Goal: Browse casually: Explore the website without a specific task or goal

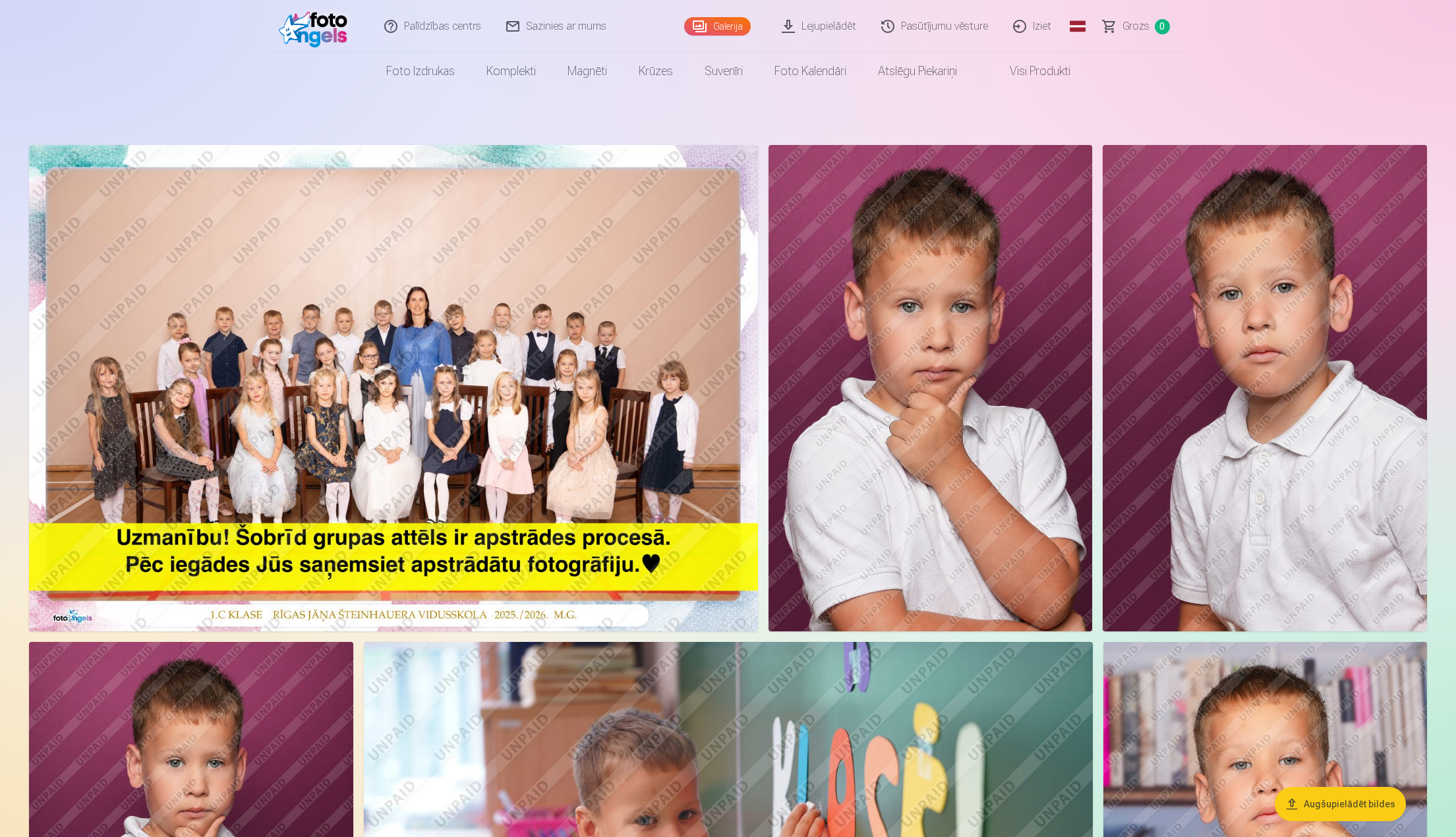
click at [874, 426] on img at bounding box center [931, 389] width 324 height 487
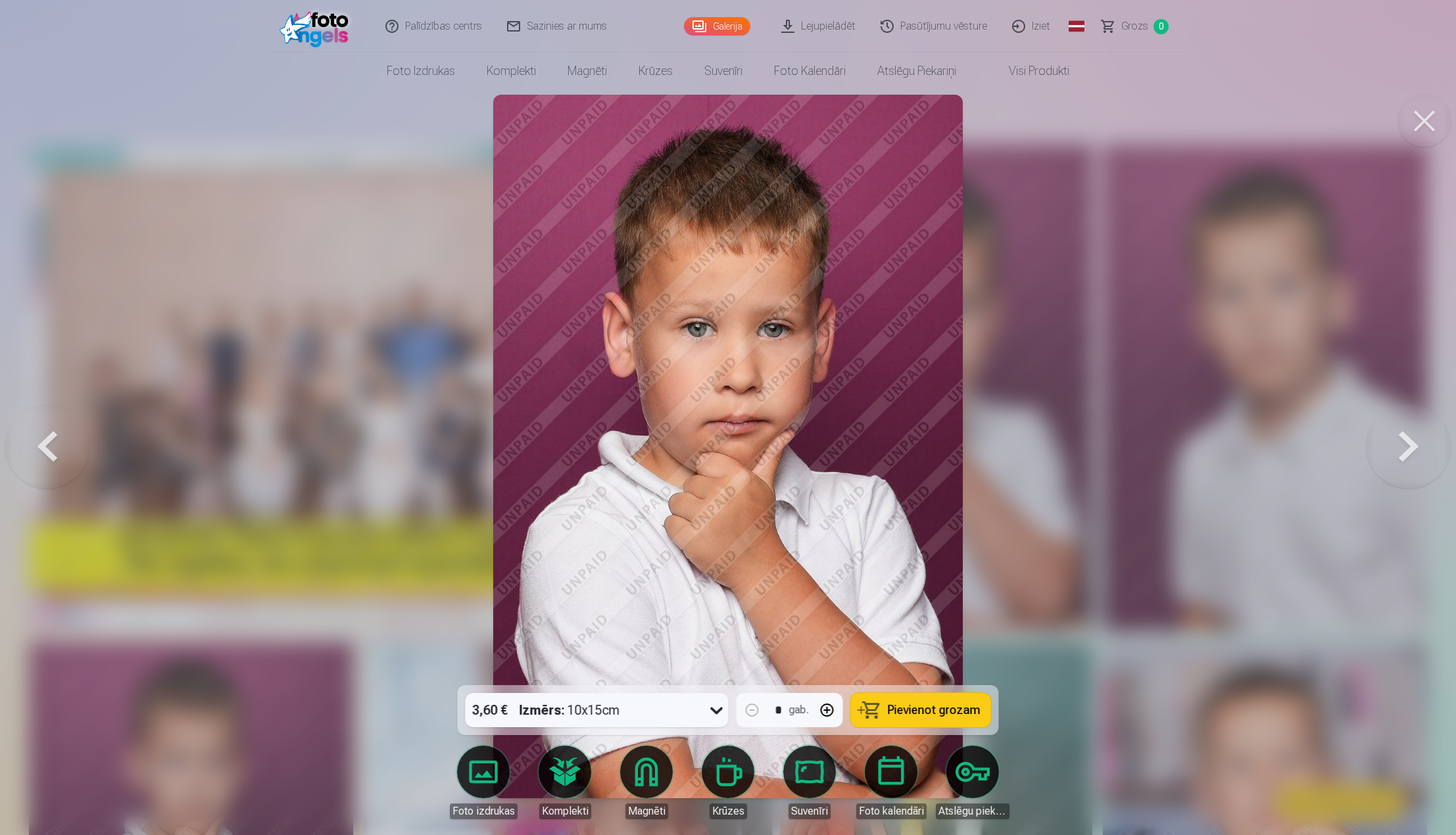
click at [1404, 451] on button at bounding box center [1408, 446] width 84 height 451
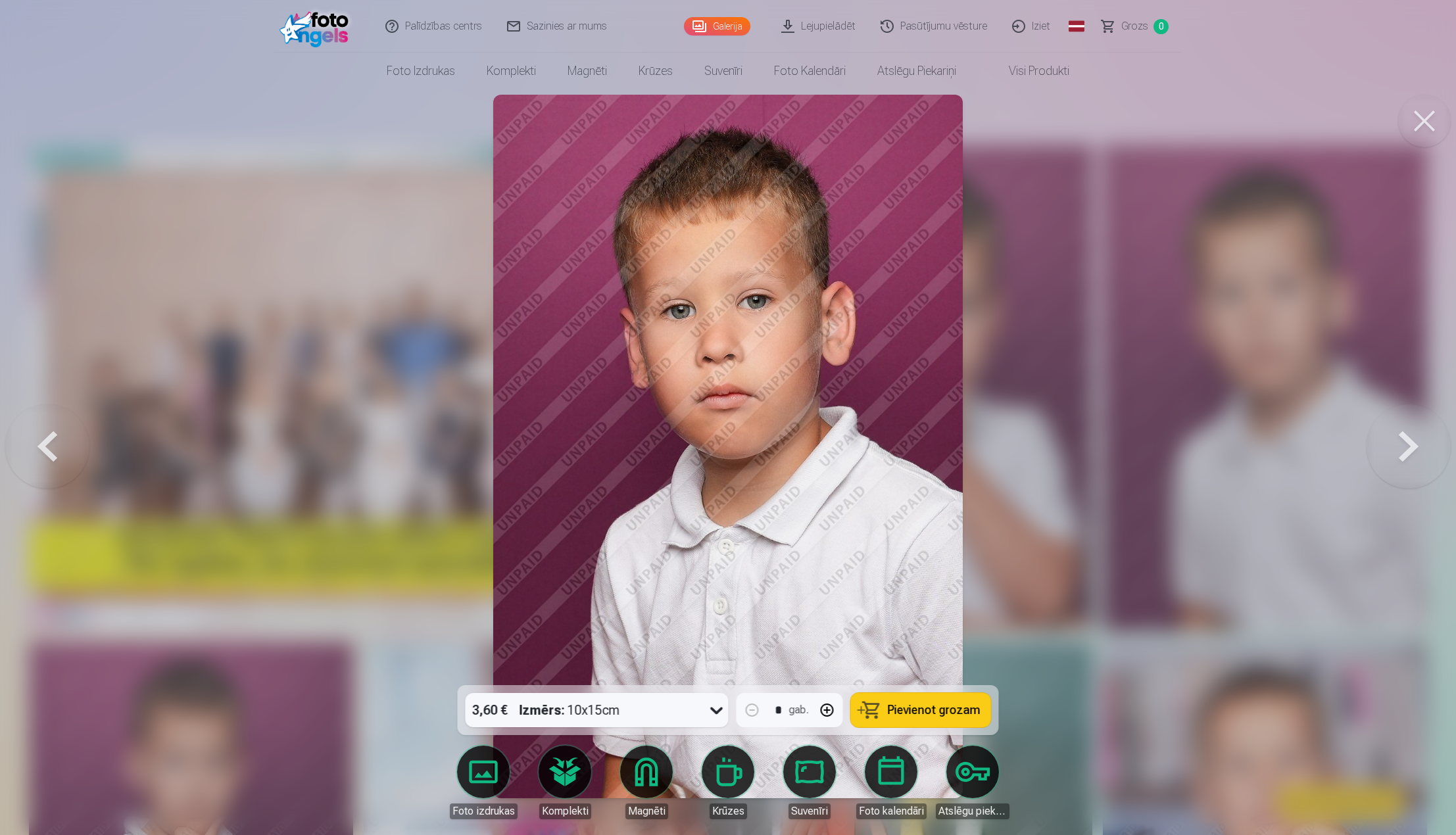
click at [1402, 454] on button at bounding box center [1408, 446] width 84 height 451
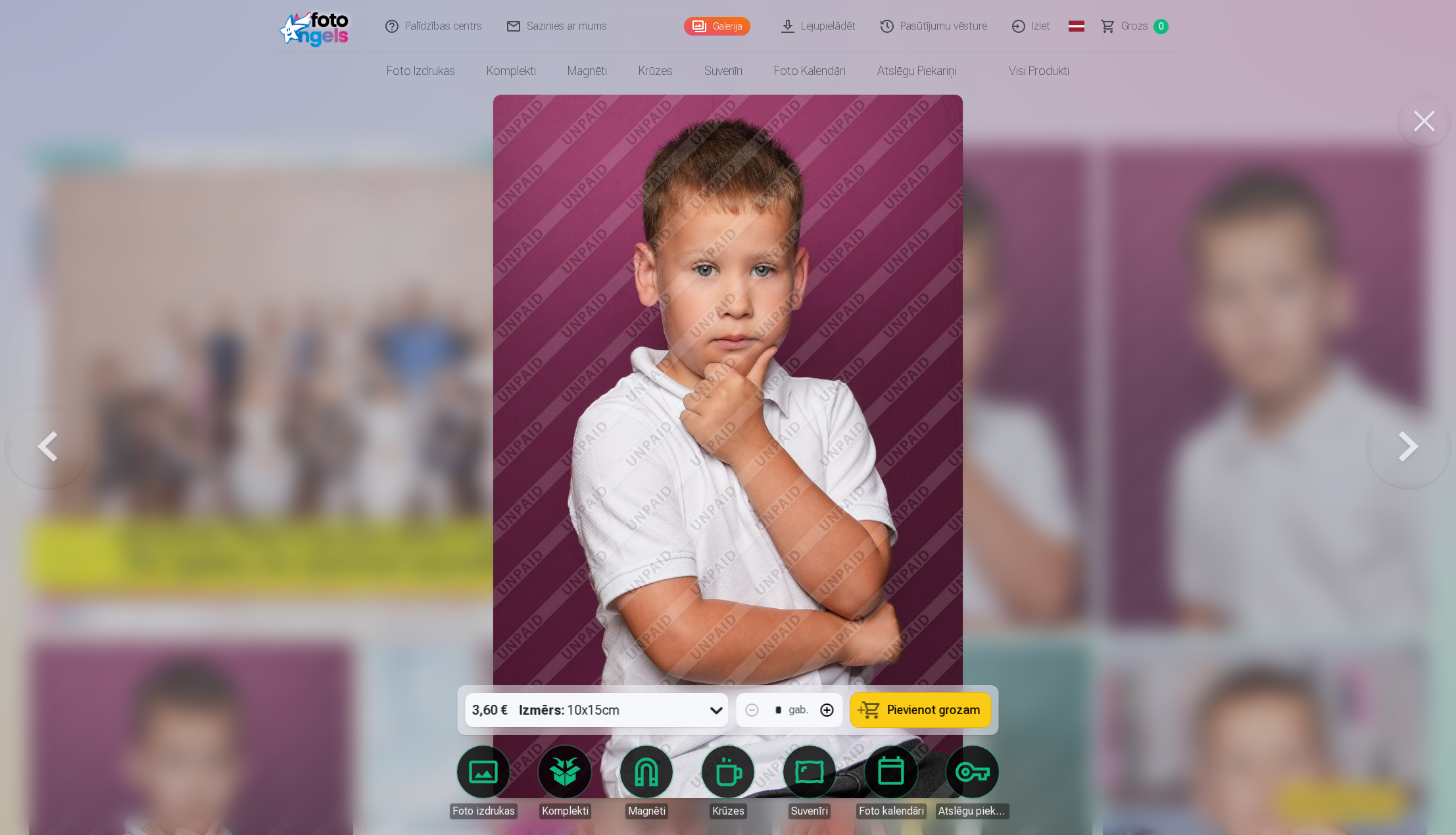
click at [1402, 454] on button at bounding box center [1408, 446] width 84 height 451
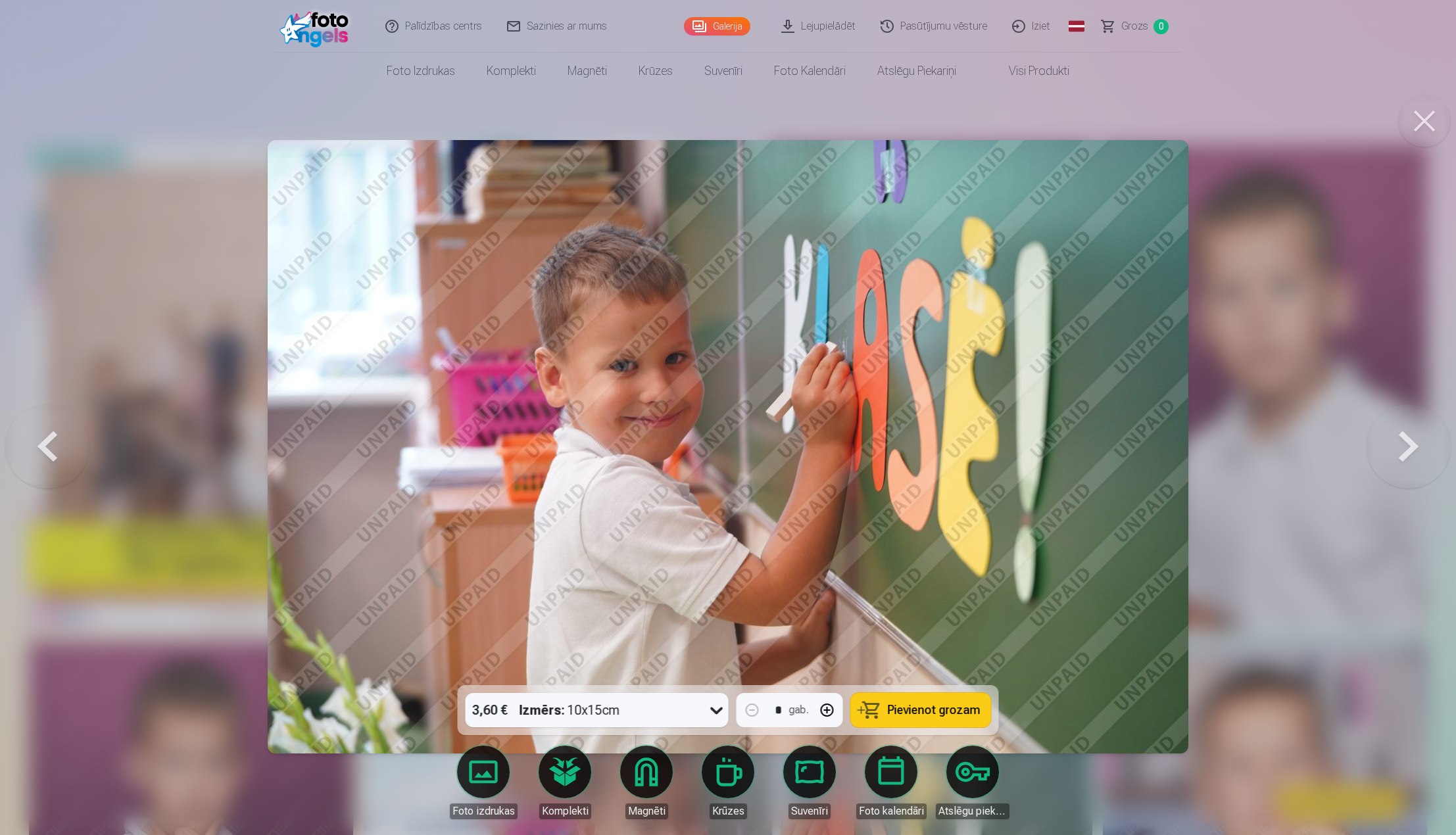
click at [1402, 454] on button at bounding box center [1408, 446] width 84 height 451
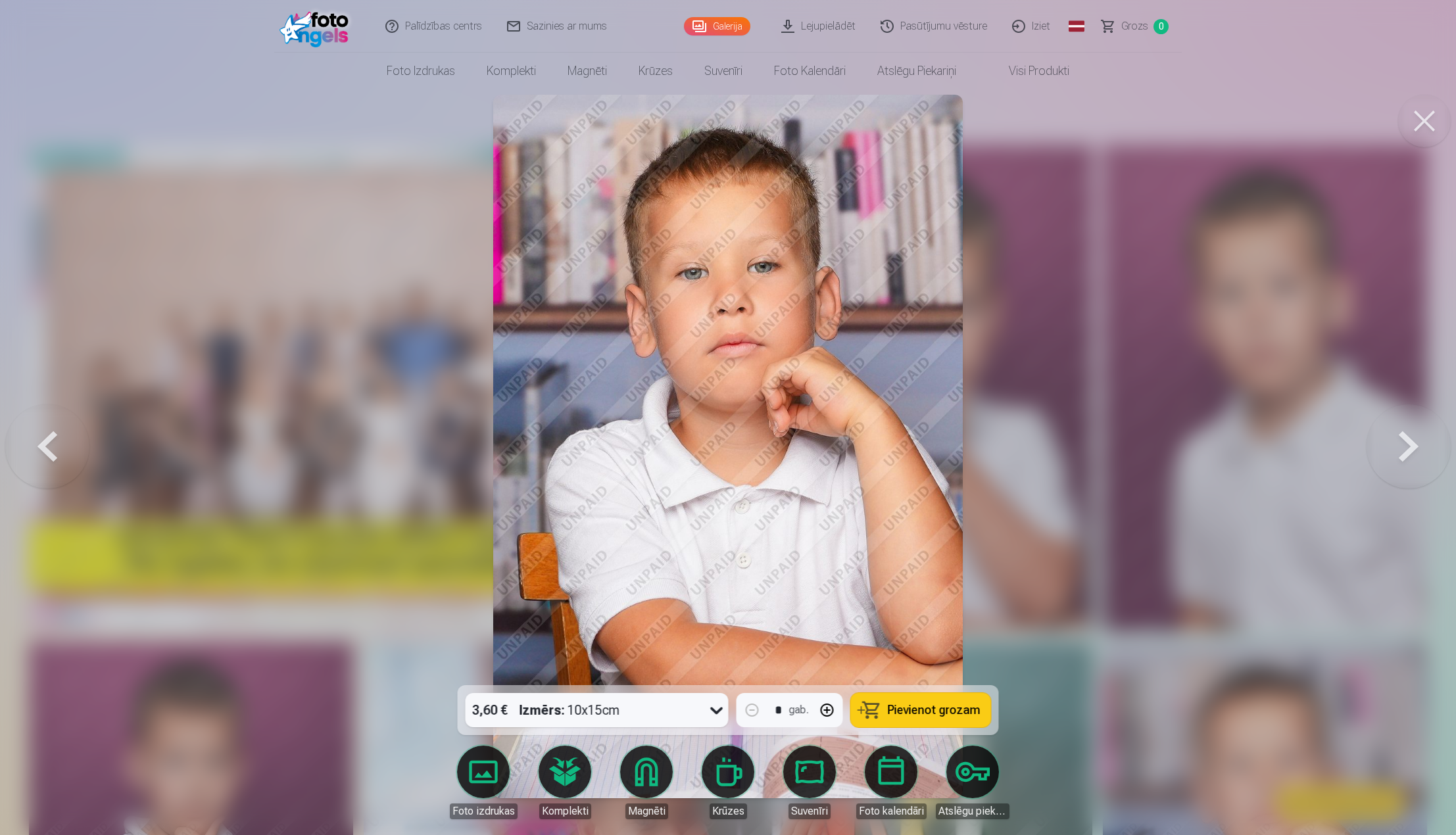
click at [1402, 454] on button at bounding box center [1408, 446] width 84 height 451
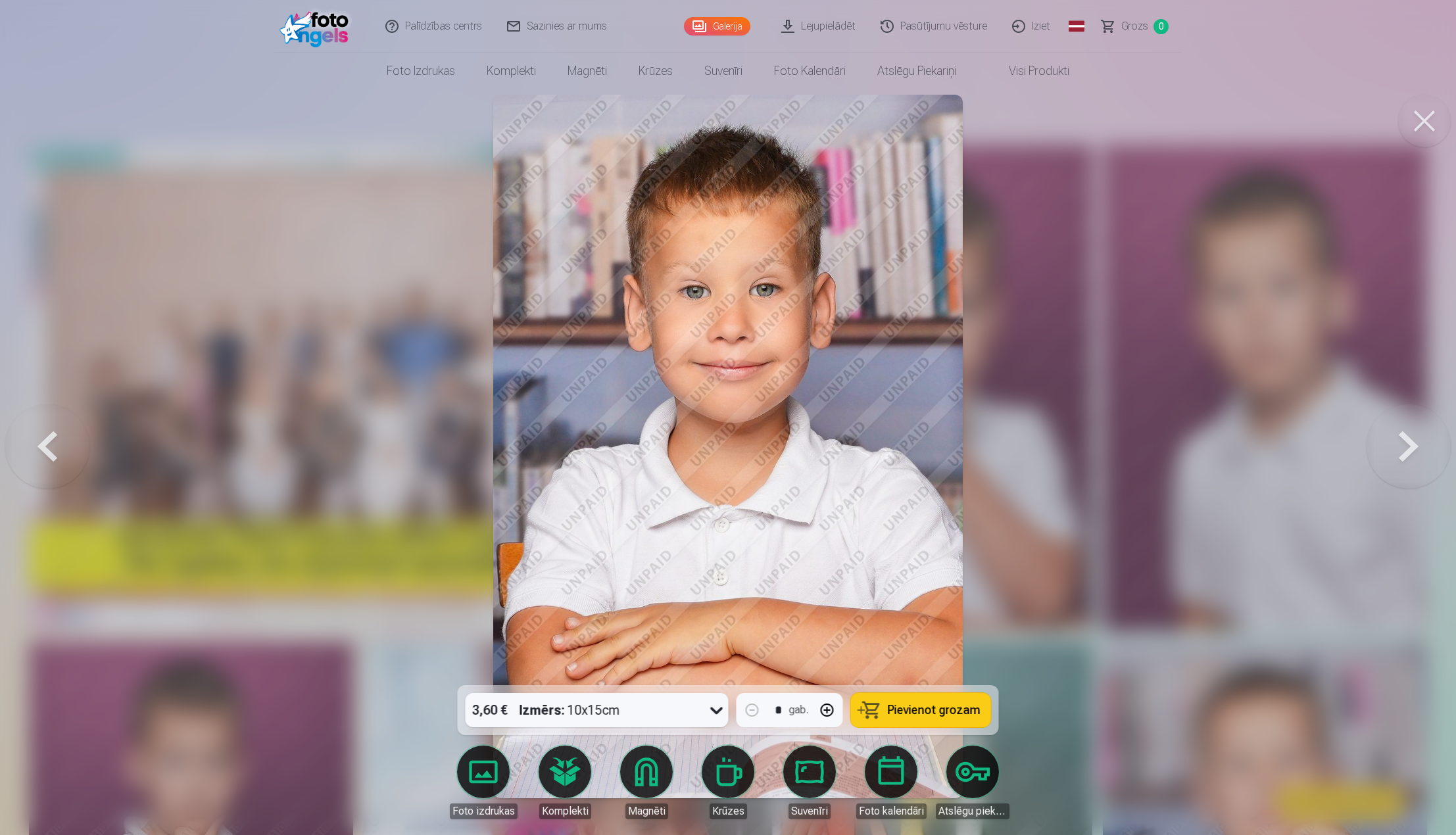
click at [1402, 454] on button at bounding box center [1408, 446] width 84 height 451
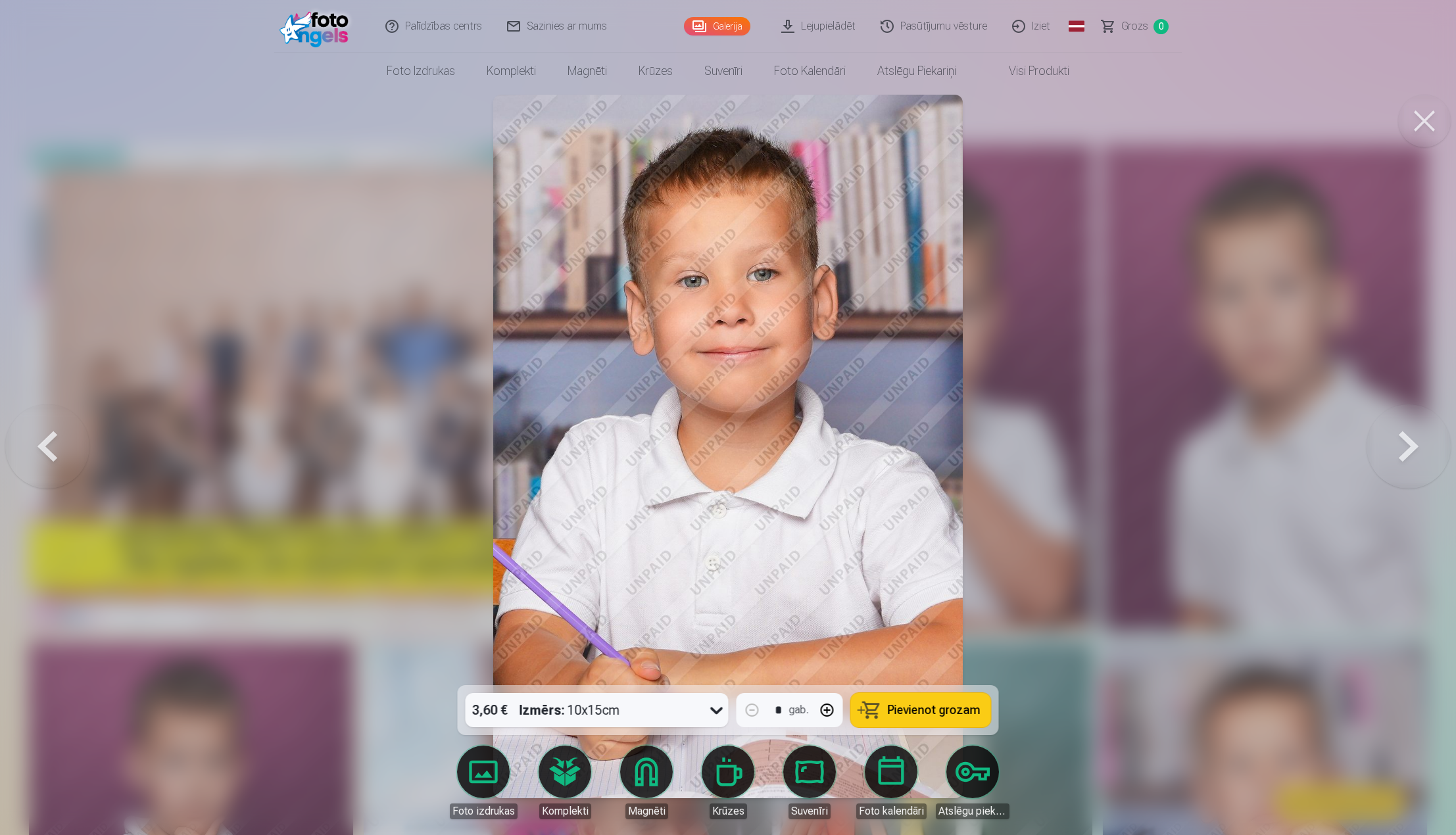
click at [1402, 454] on button at bounding box center [1408, 446] width 84 height 451
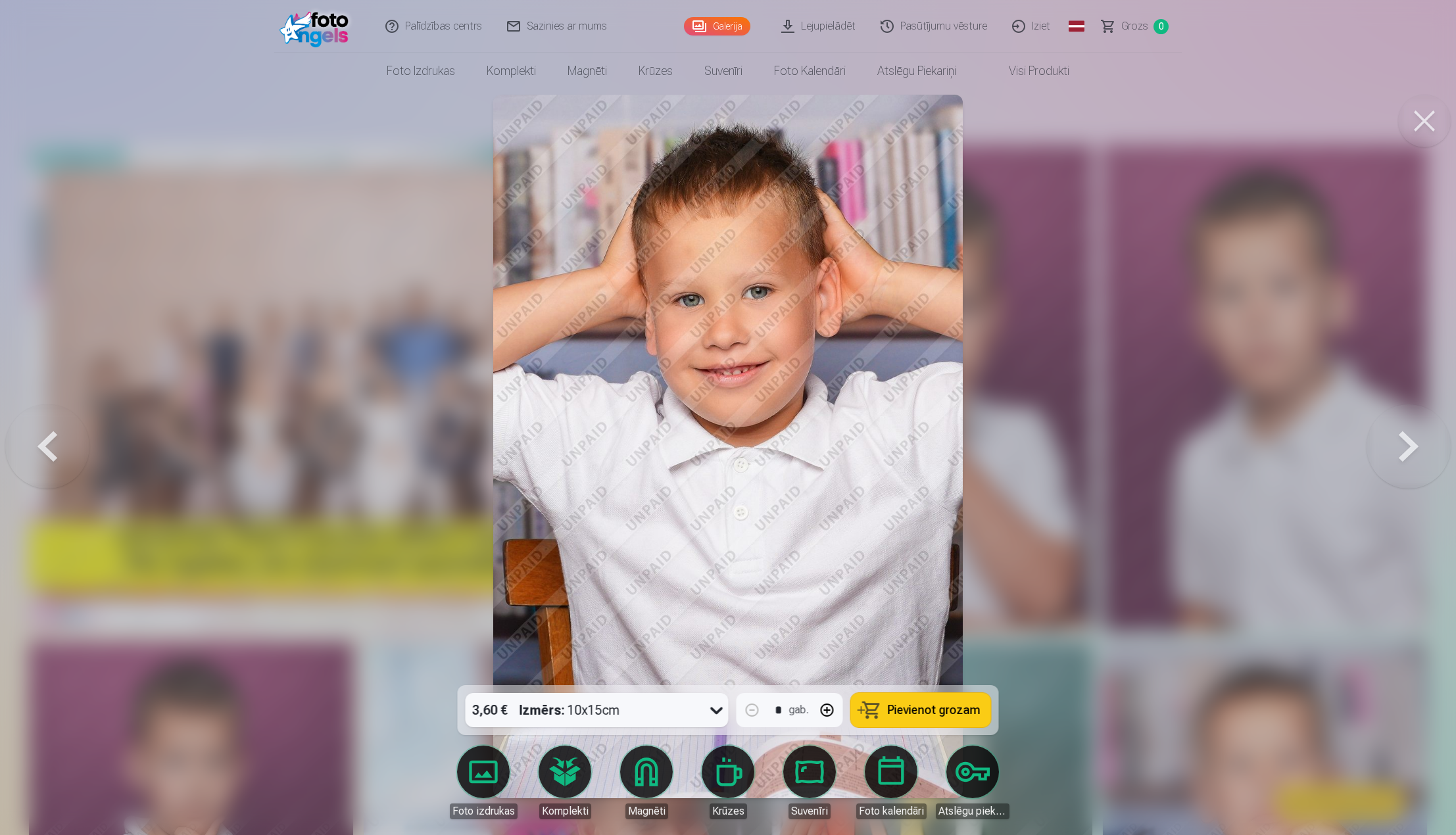
click at [1402, 454] on button at bounding box center [1408, 446] width 84 height 451
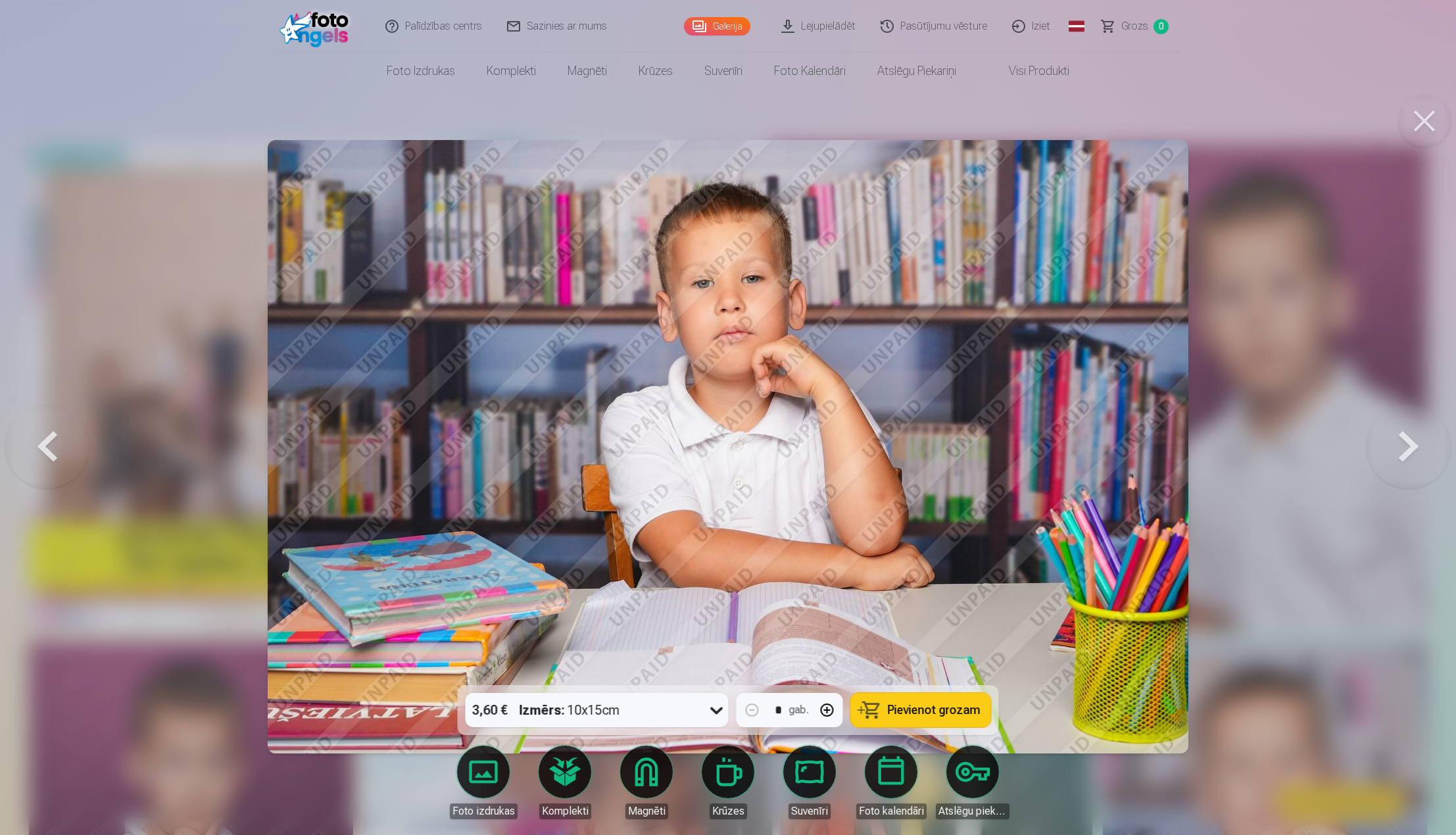
click at [1422, 453] on button at bounding box center [1408, 446] width 84 height 451
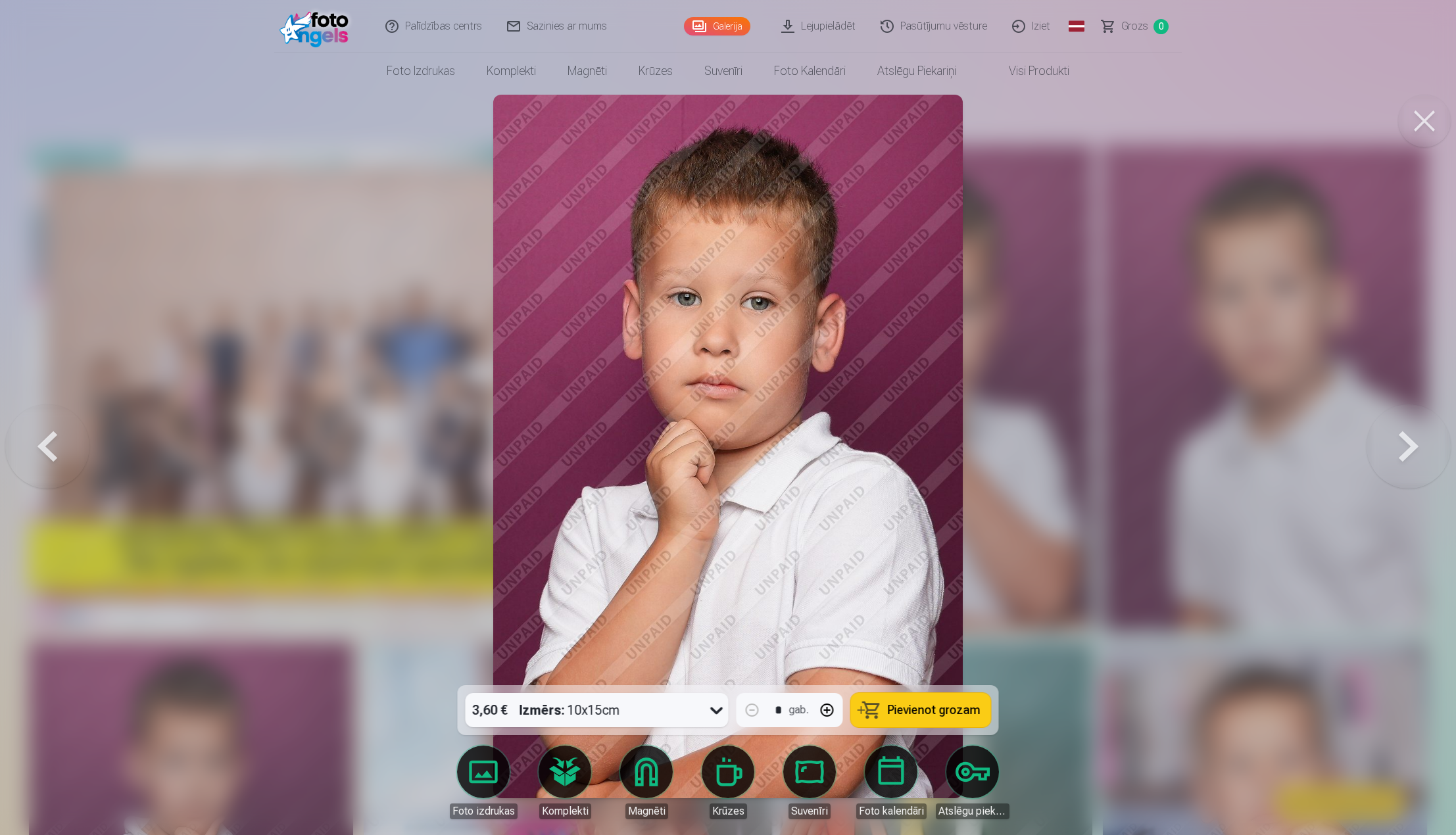
click at [1422, 453] on button at bounding box center [1408, 446] width 84 height 451
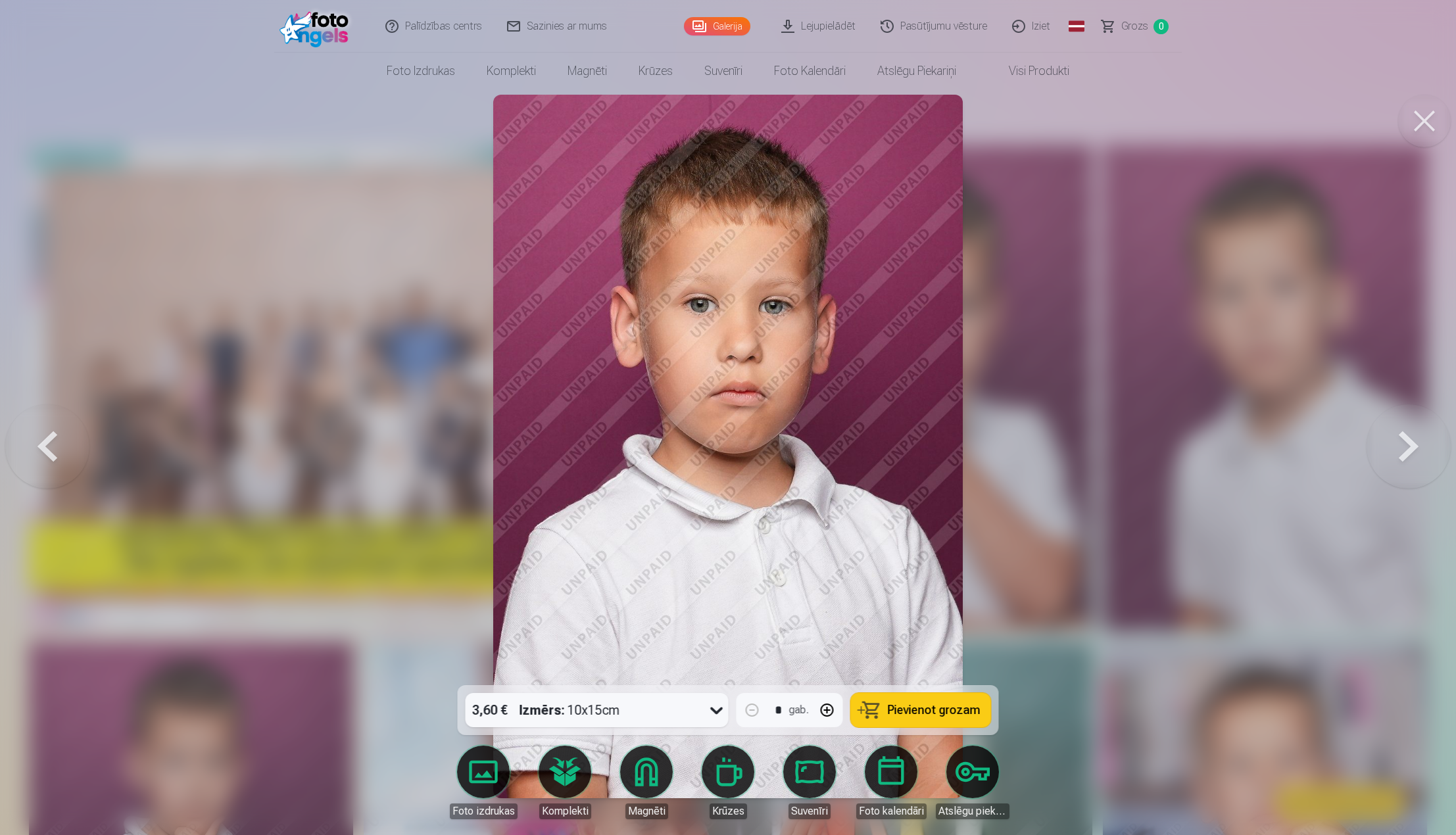
click at [1422, 453] on button at bounding box center [1408, 446] width 84 height 451
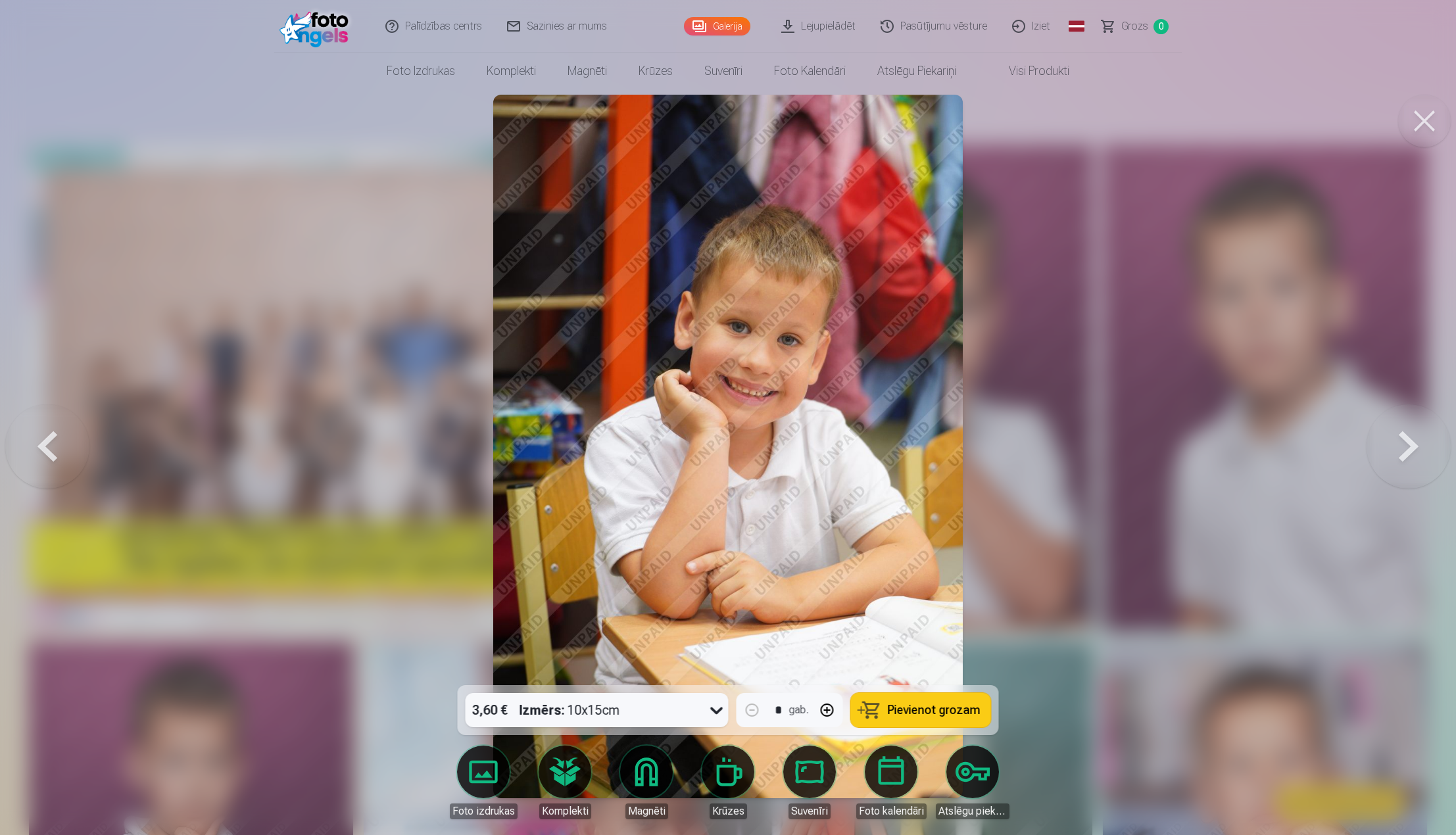
click at [1422, 453] on button at bounding box center [1408, 446] width 84 height 451
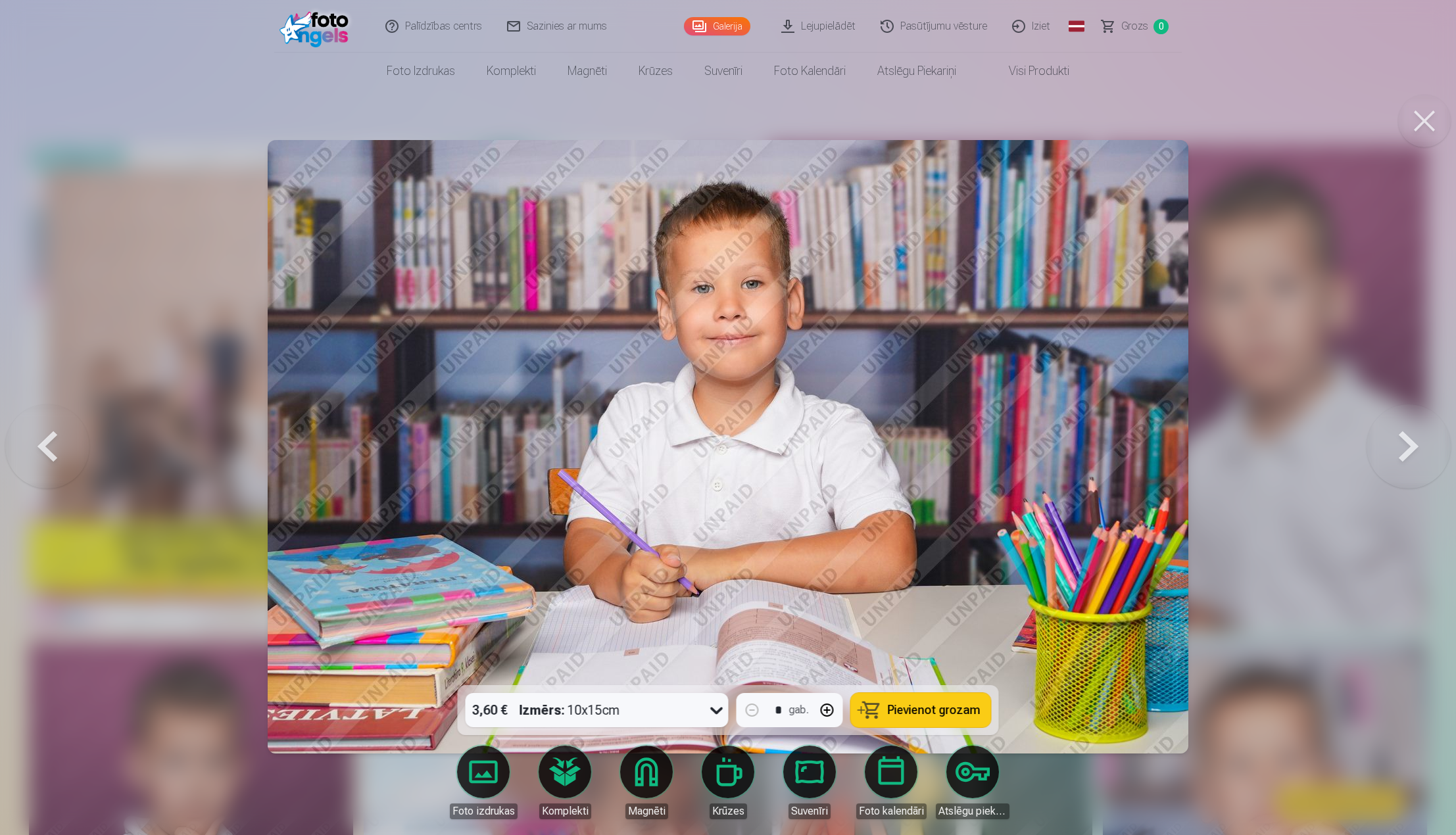
click at [1422, 453] on button at bounding box center [1408, 446] width 84 height 451
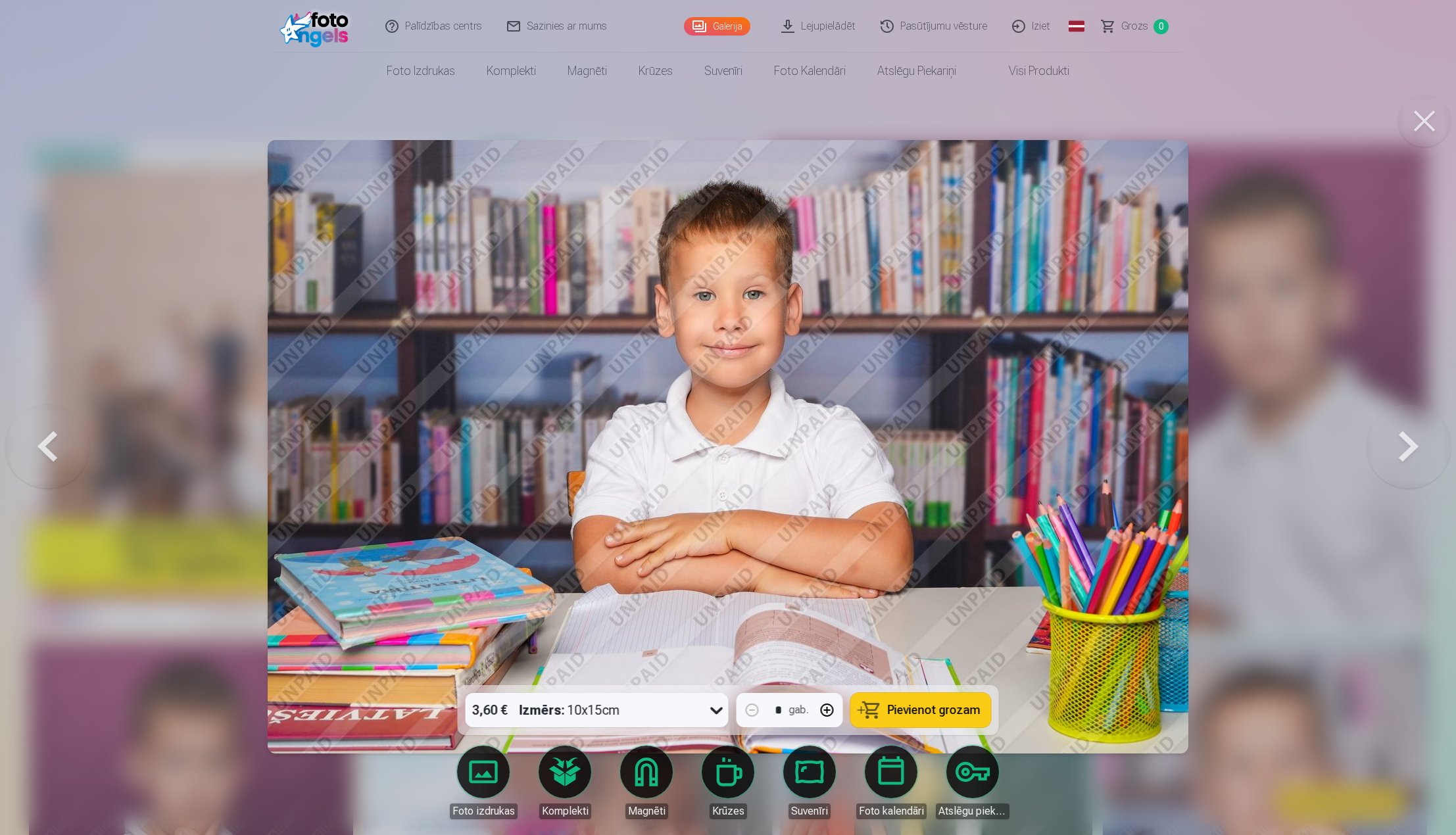
click at [1422, 453] on button at bounding box center [1408, 446] width 84 height 451
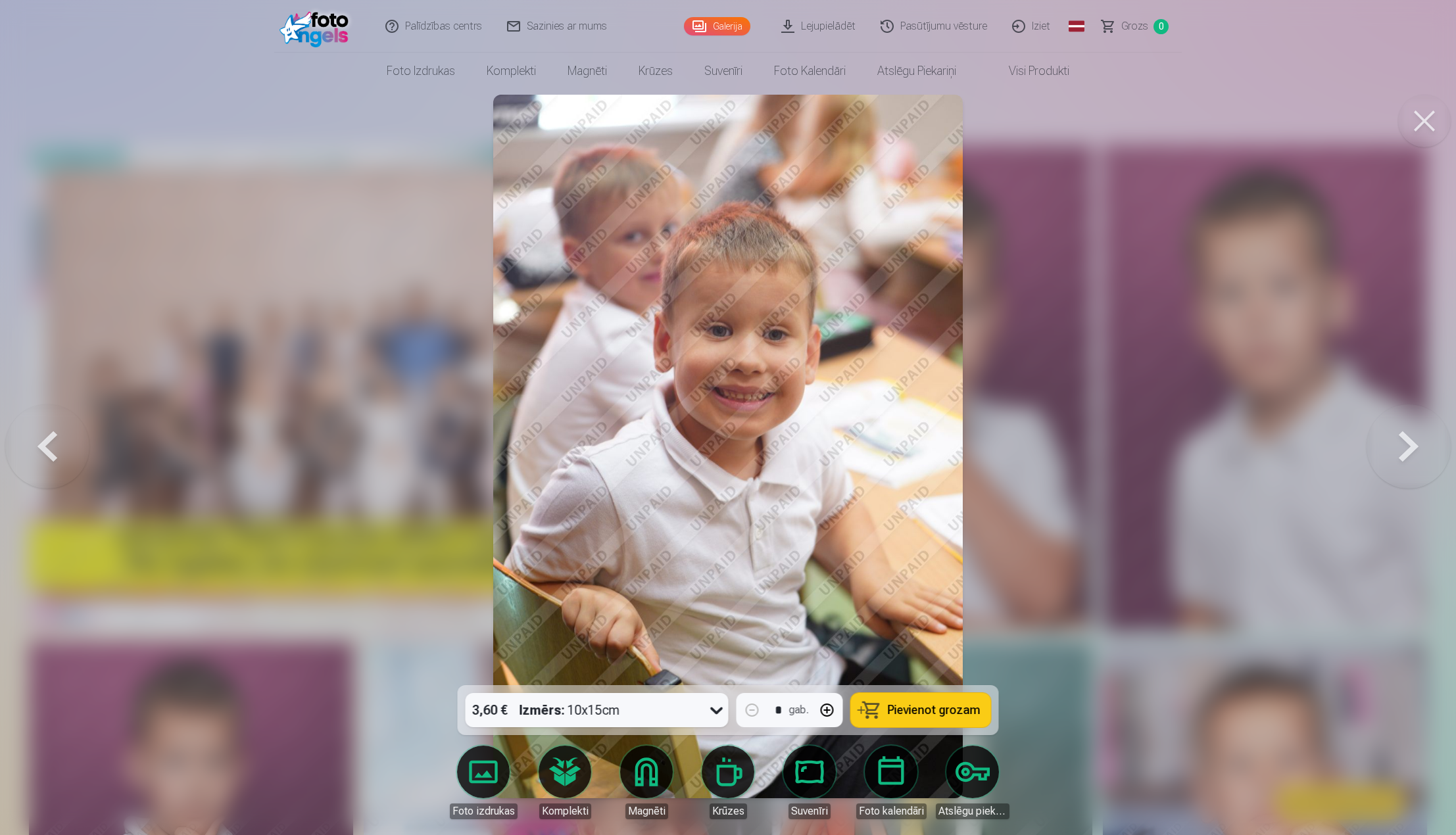
click at [1422, 453] on button at bounding box center [1408, 446] width 84 height 451
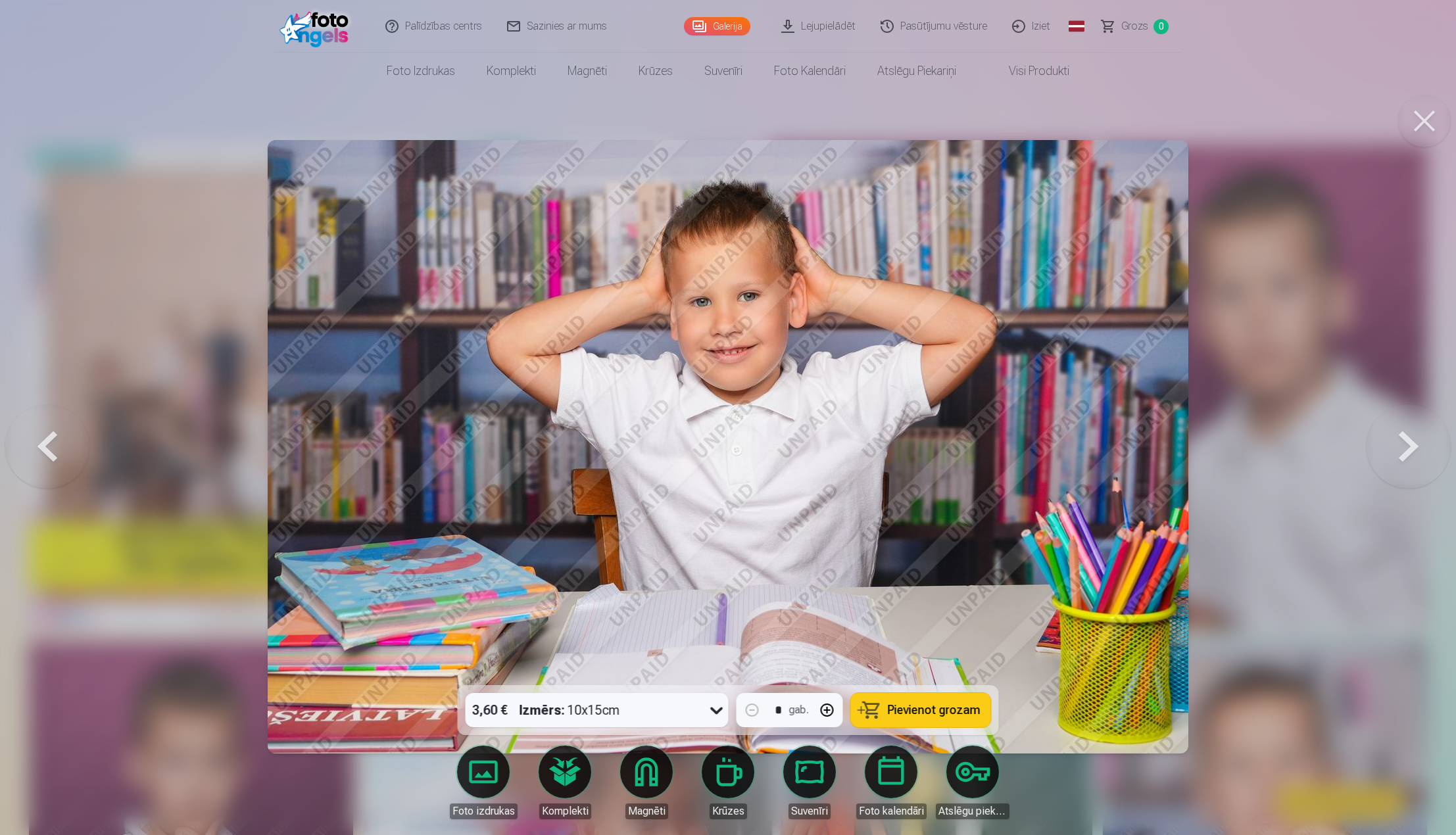
click at [1422, 453] on button at bounding box center [1408, 446] width 84 height 451
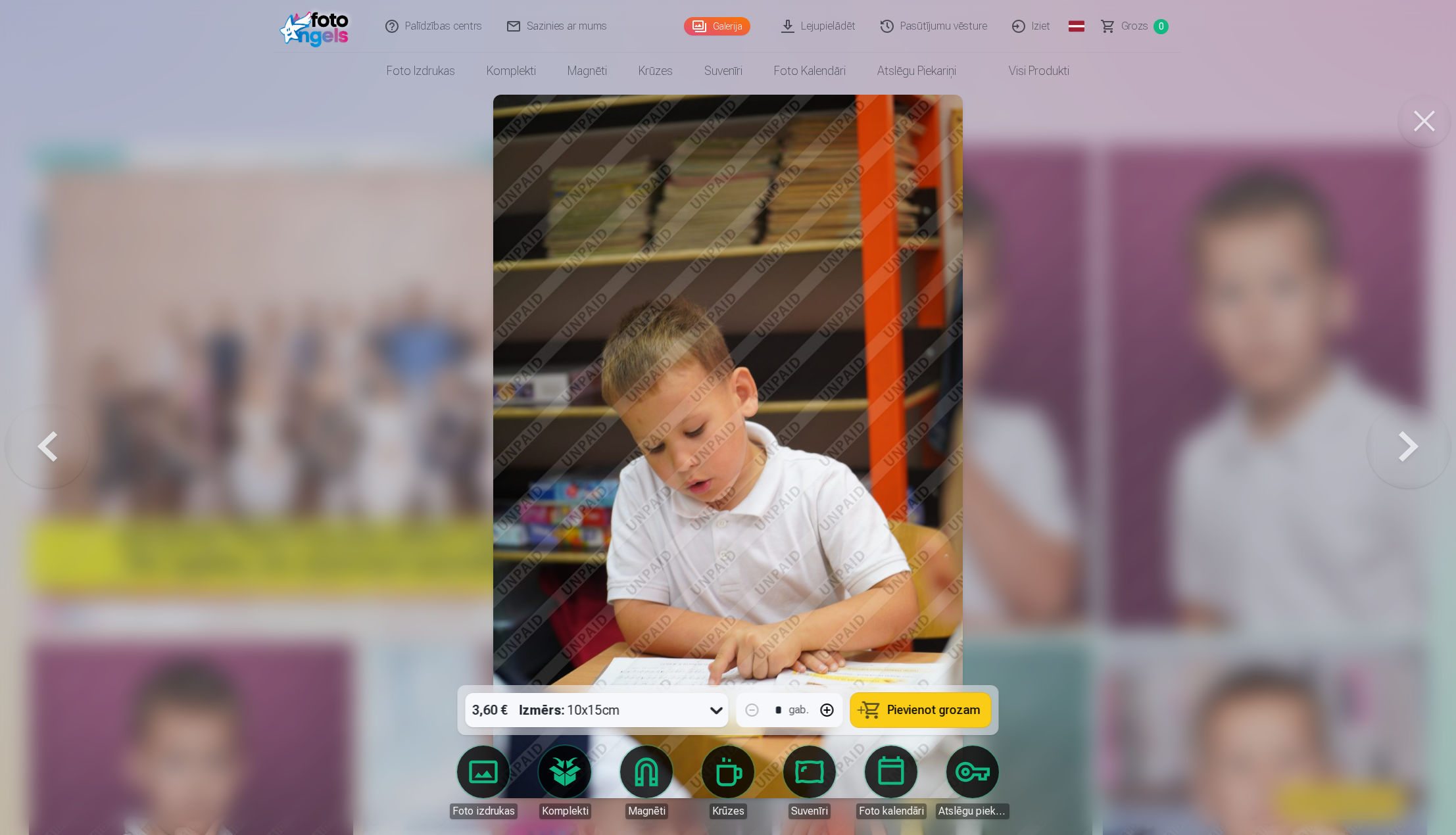
click at [1422, 453] on button at bounding box center [1408, 446] width 84 height 451
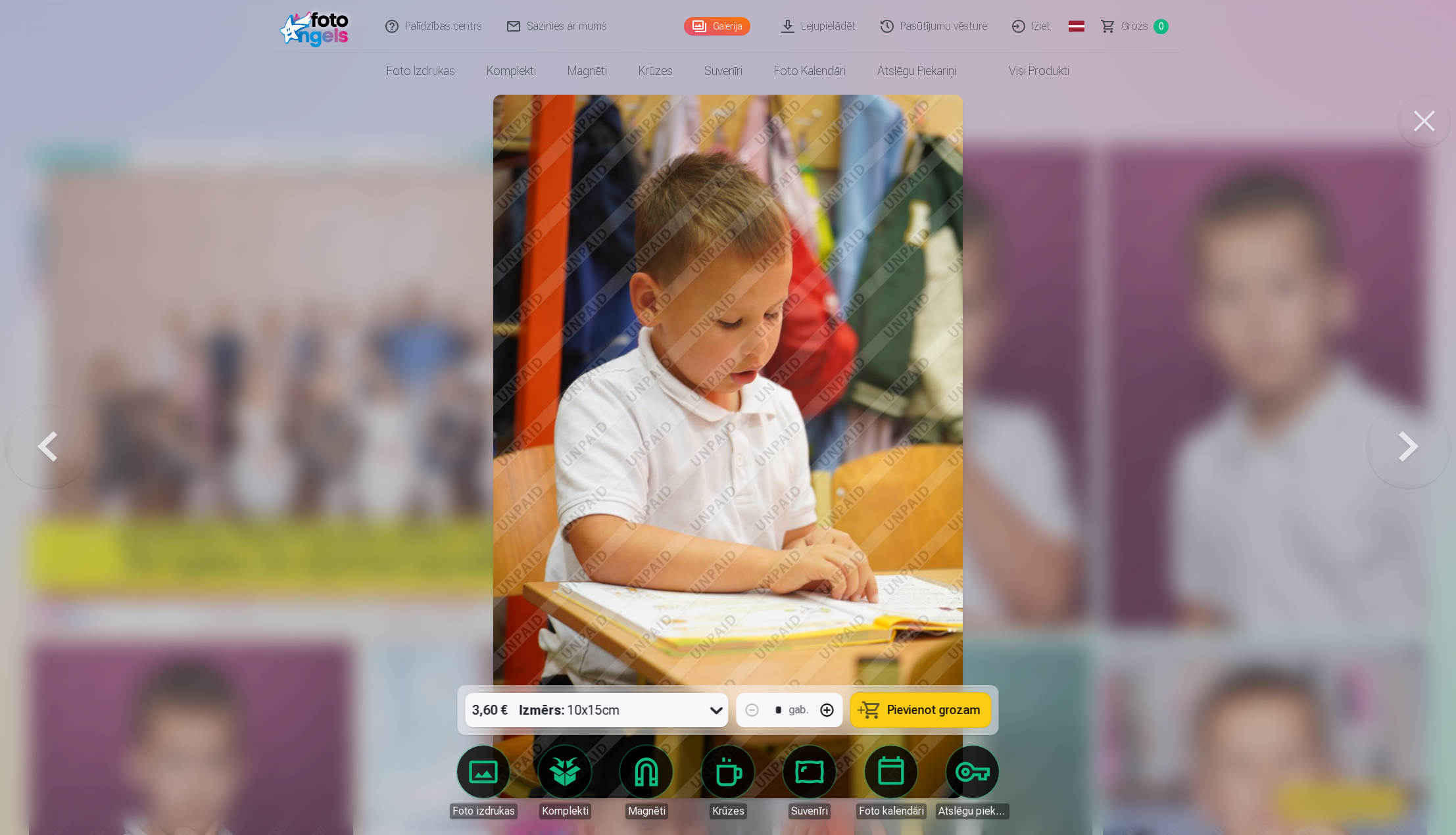
click at [1422, 453] on button at bounding box center [1408, 446] width 84 height 451
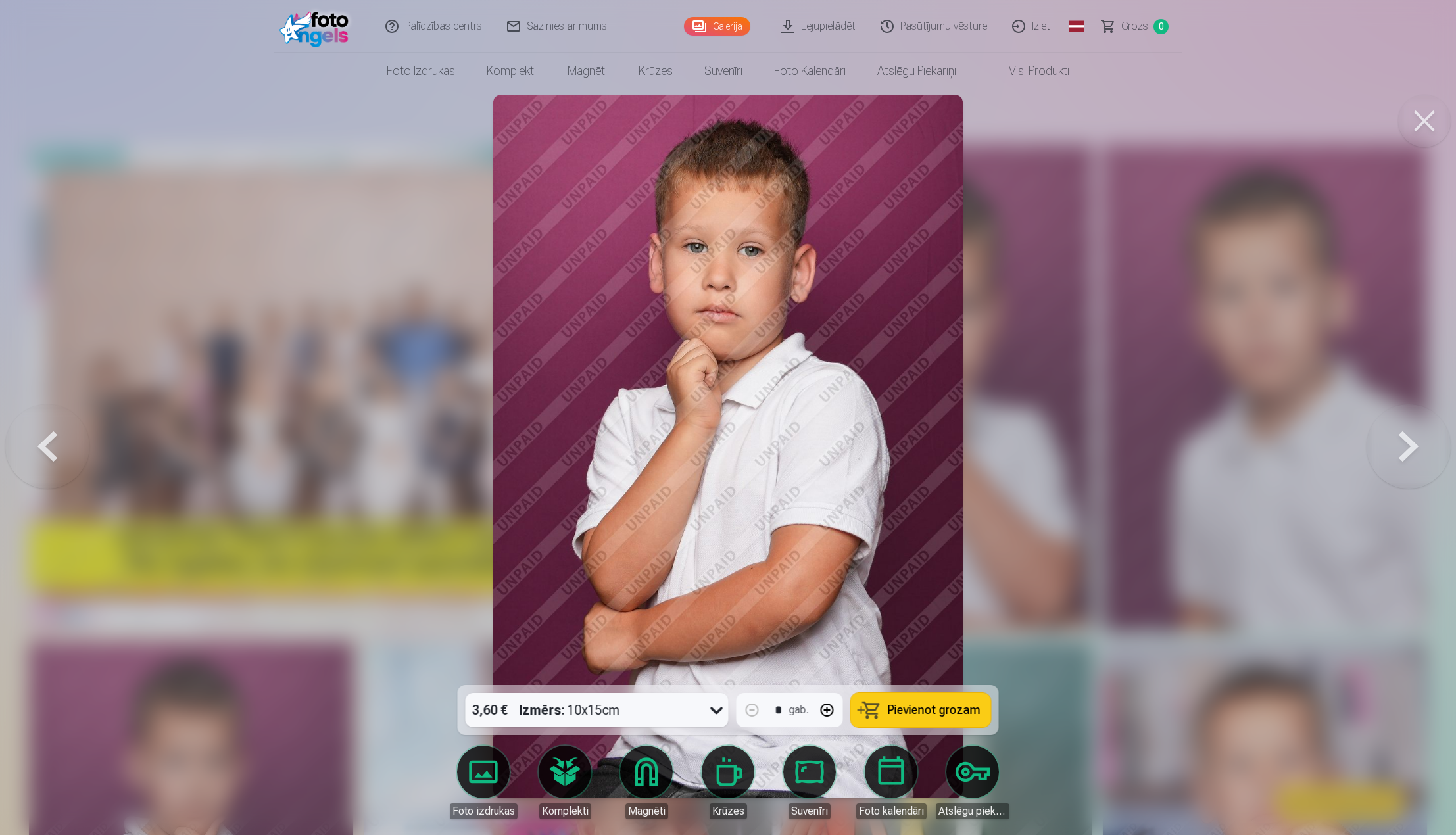
click at [1422, 453] on button at bounding box center [1408, 446] width 84 height 451
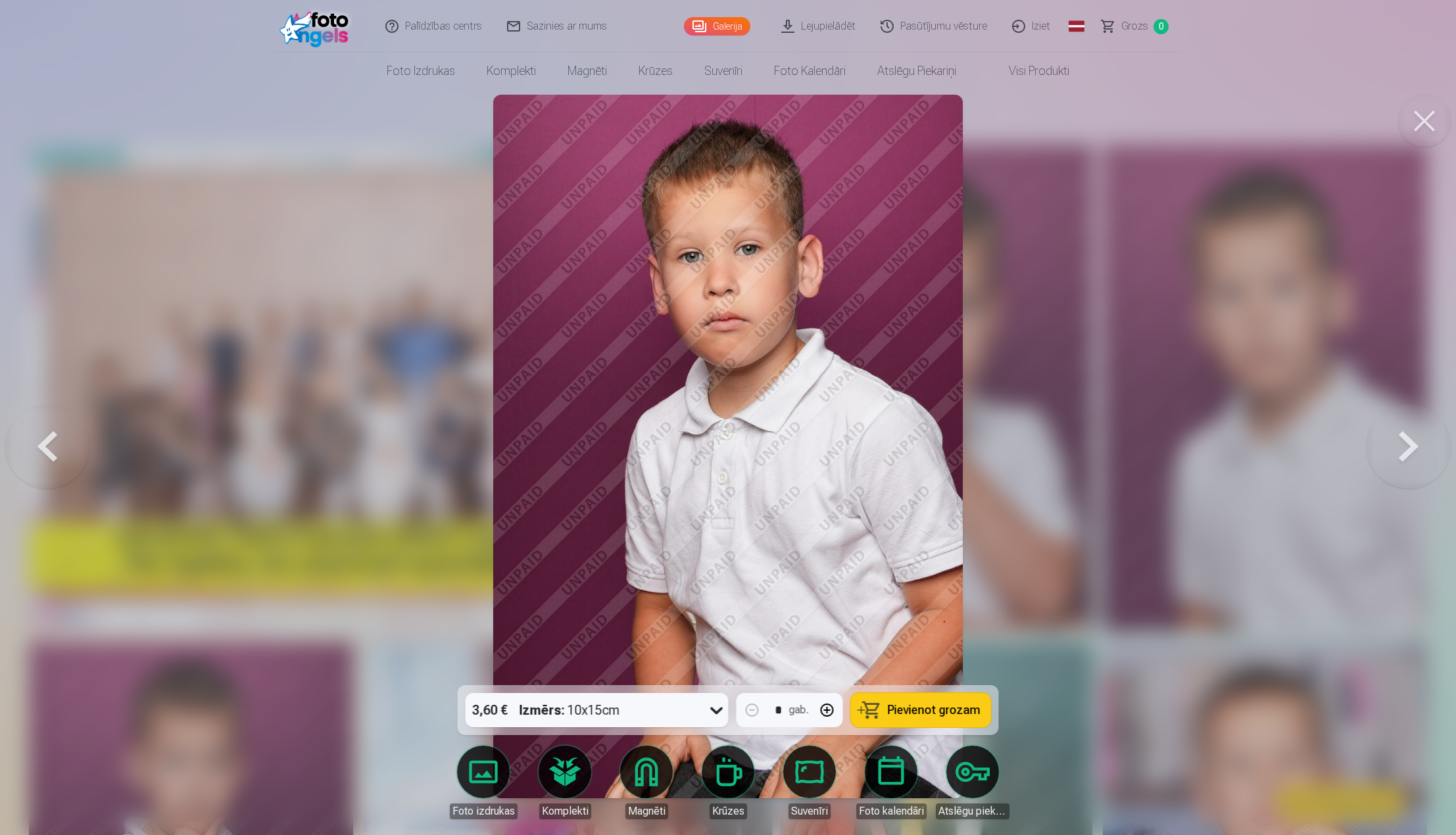
click at [1416, 453] on button at bounding box center [1408, 446] width 84 height 451
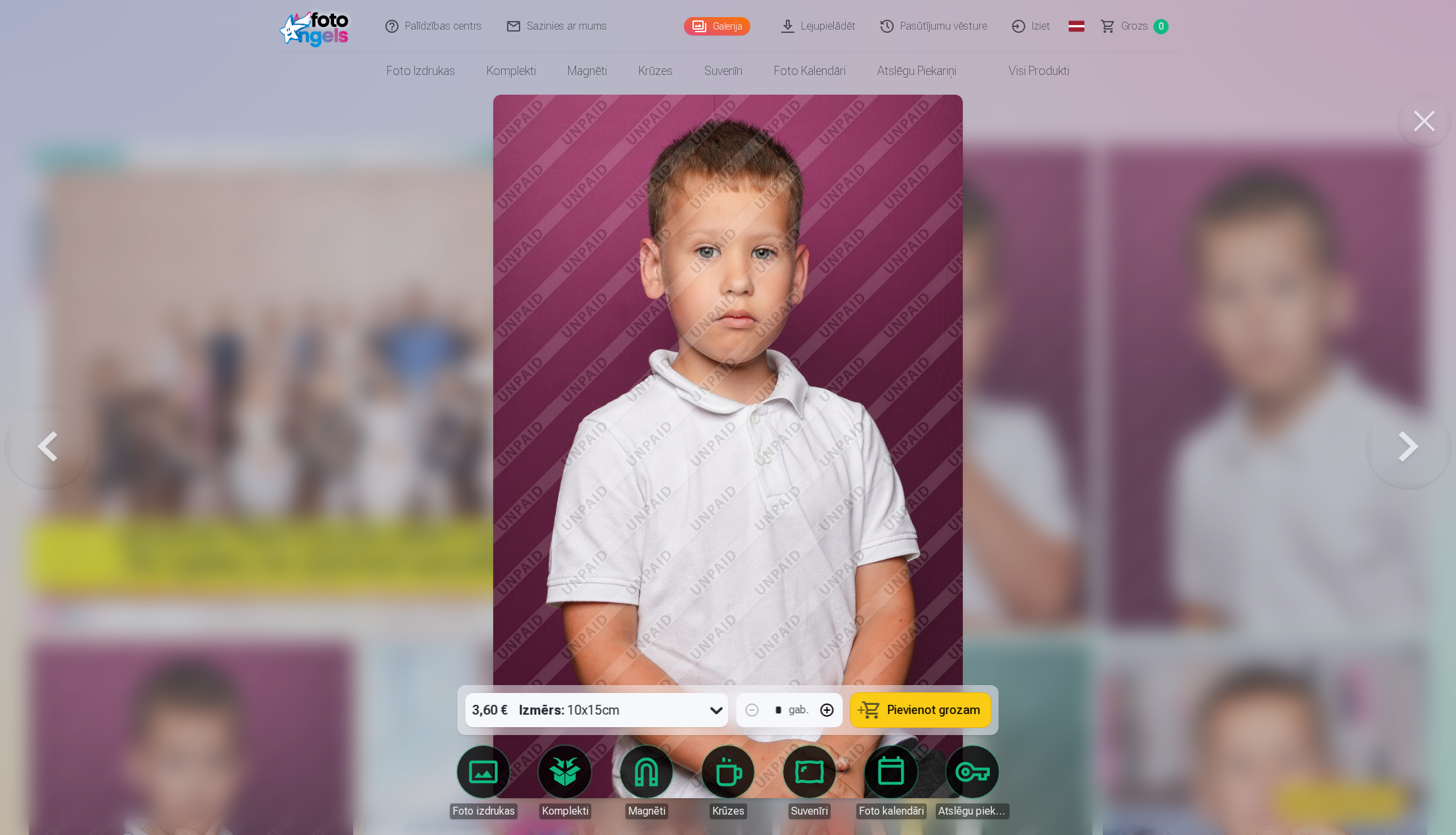
click at [1416, 453] on button at bounding box center [1408, 446] width 84 height 451
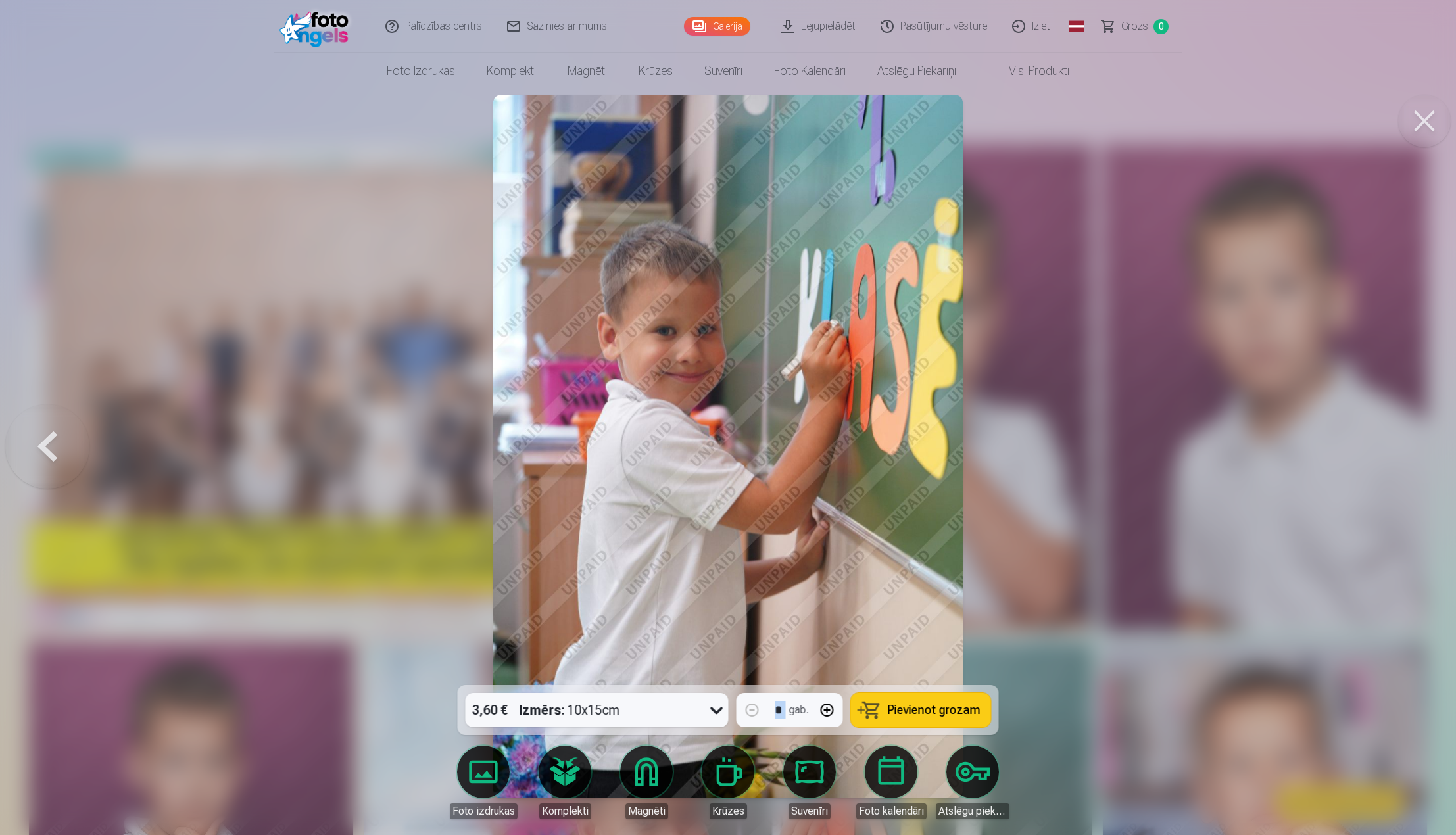
click at [1416, 453] on div at bounding box center [728, 417] width 1456 height 835
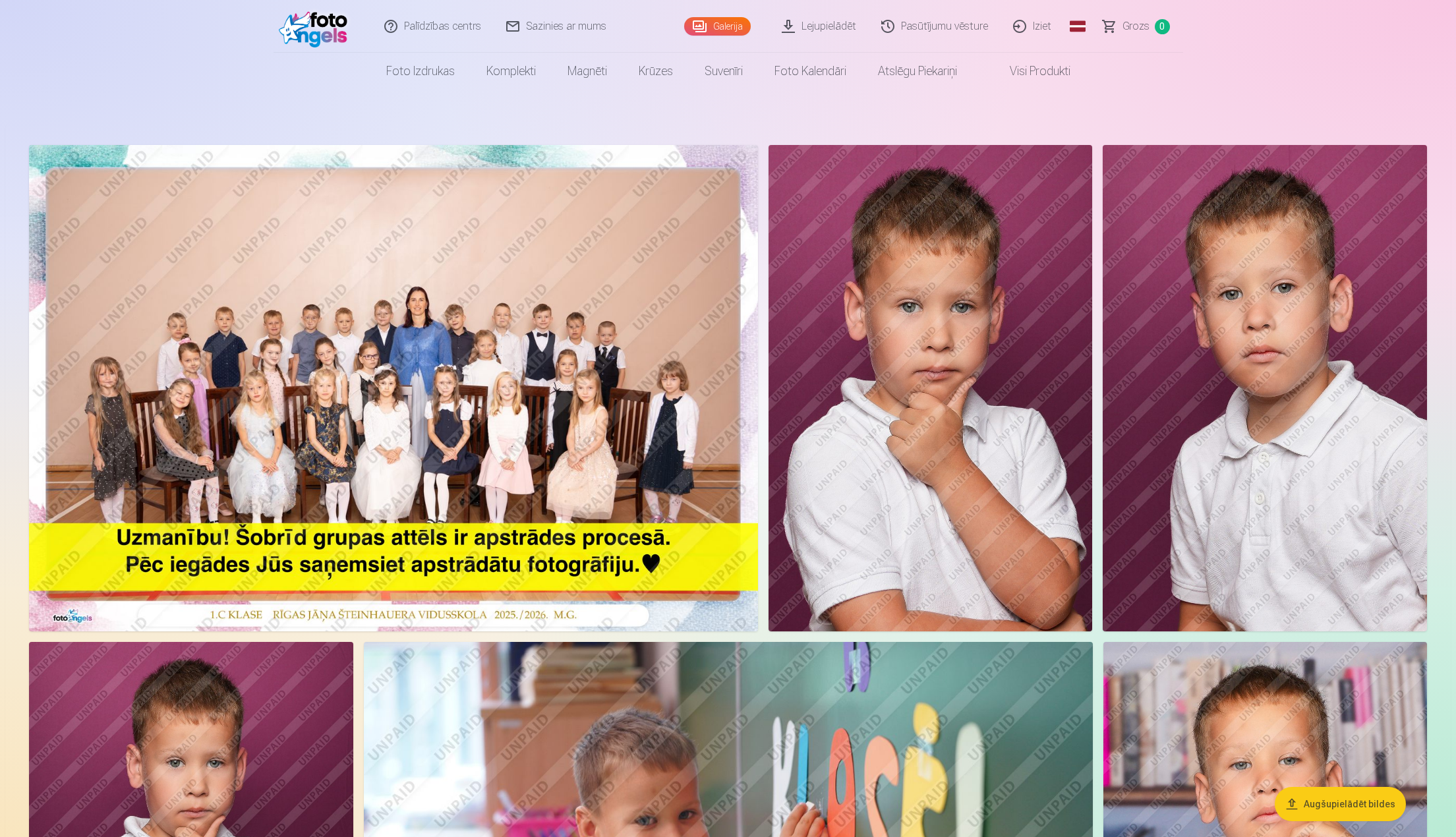
click at [332, 420] on img at bounding box center [394, 389] width 729 height 487
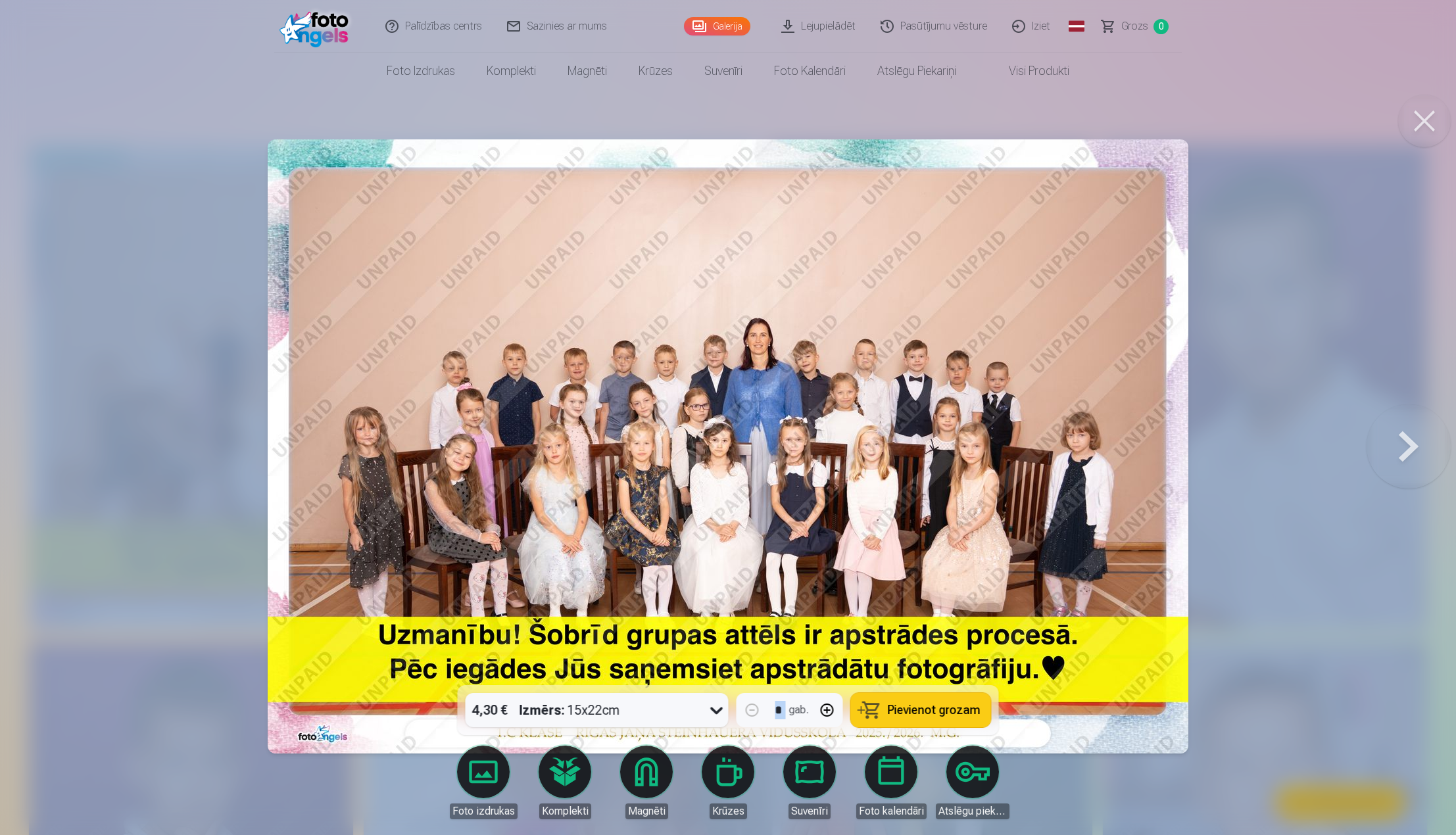
click at [1260, 467] on div at bounding box center [728, 417] width 1456 height 835
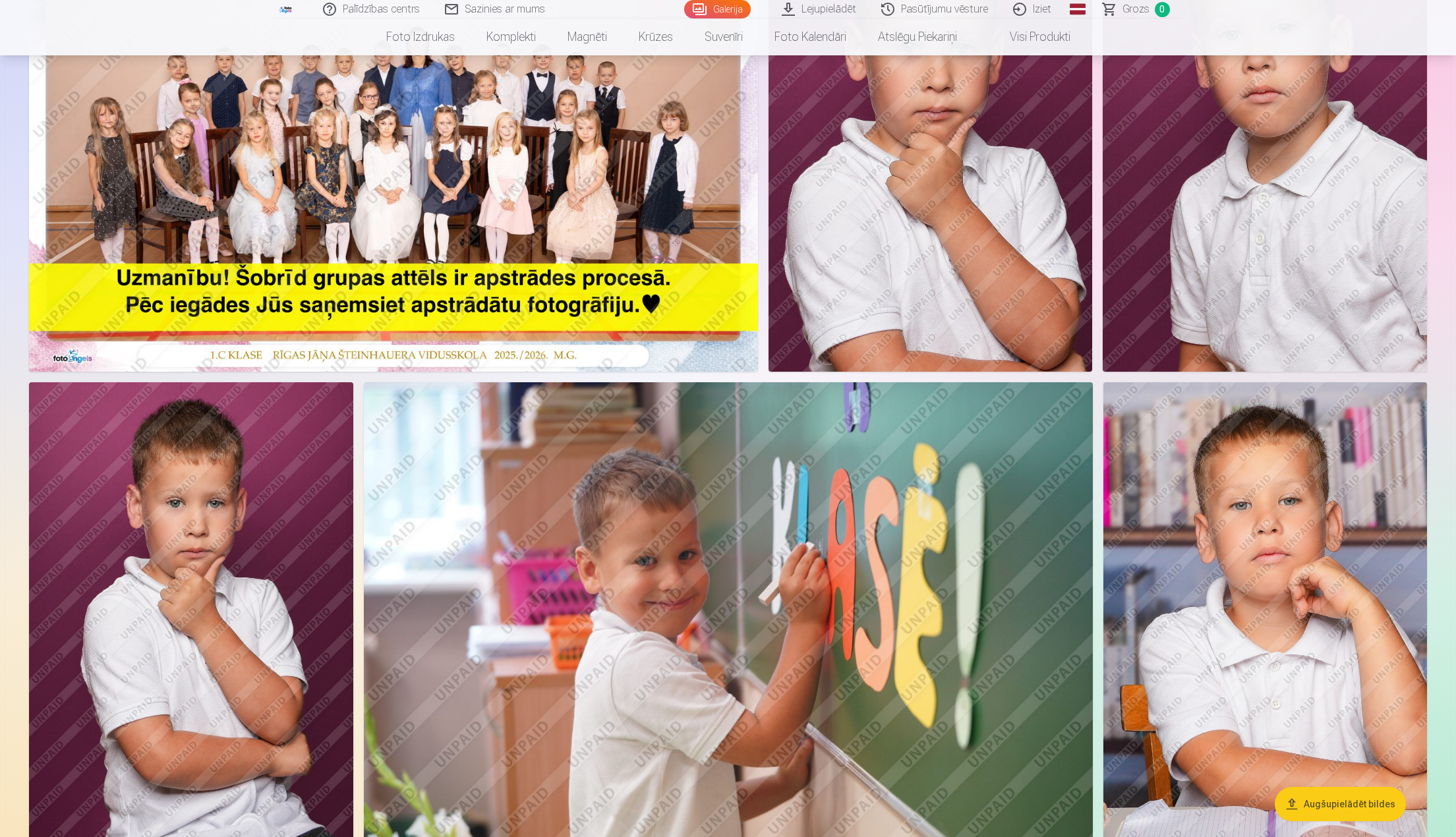
scroll to position [131, 0]
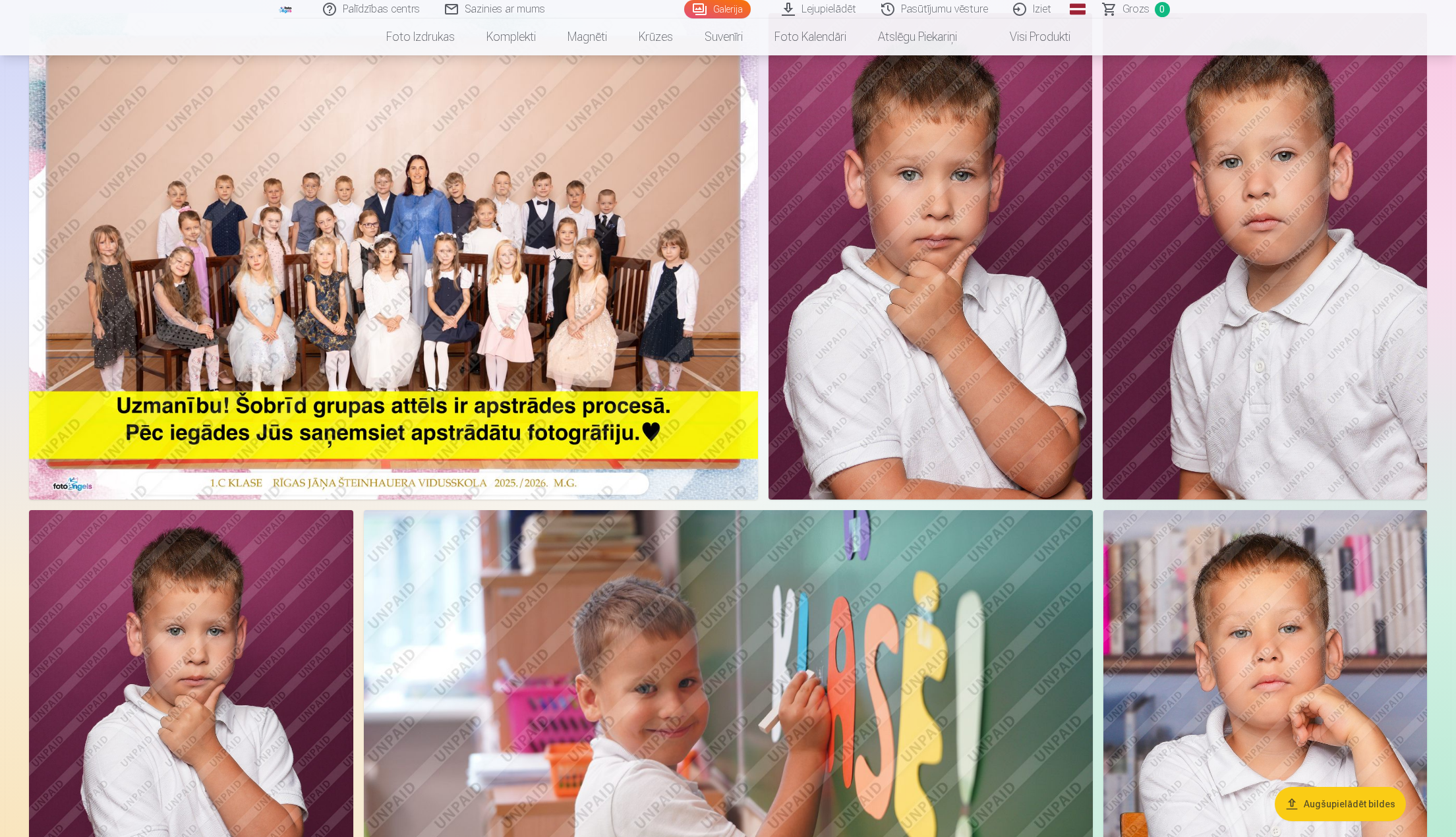
click at [1219, 300] on img at bounding box center [1265, 256] width 324 height 487
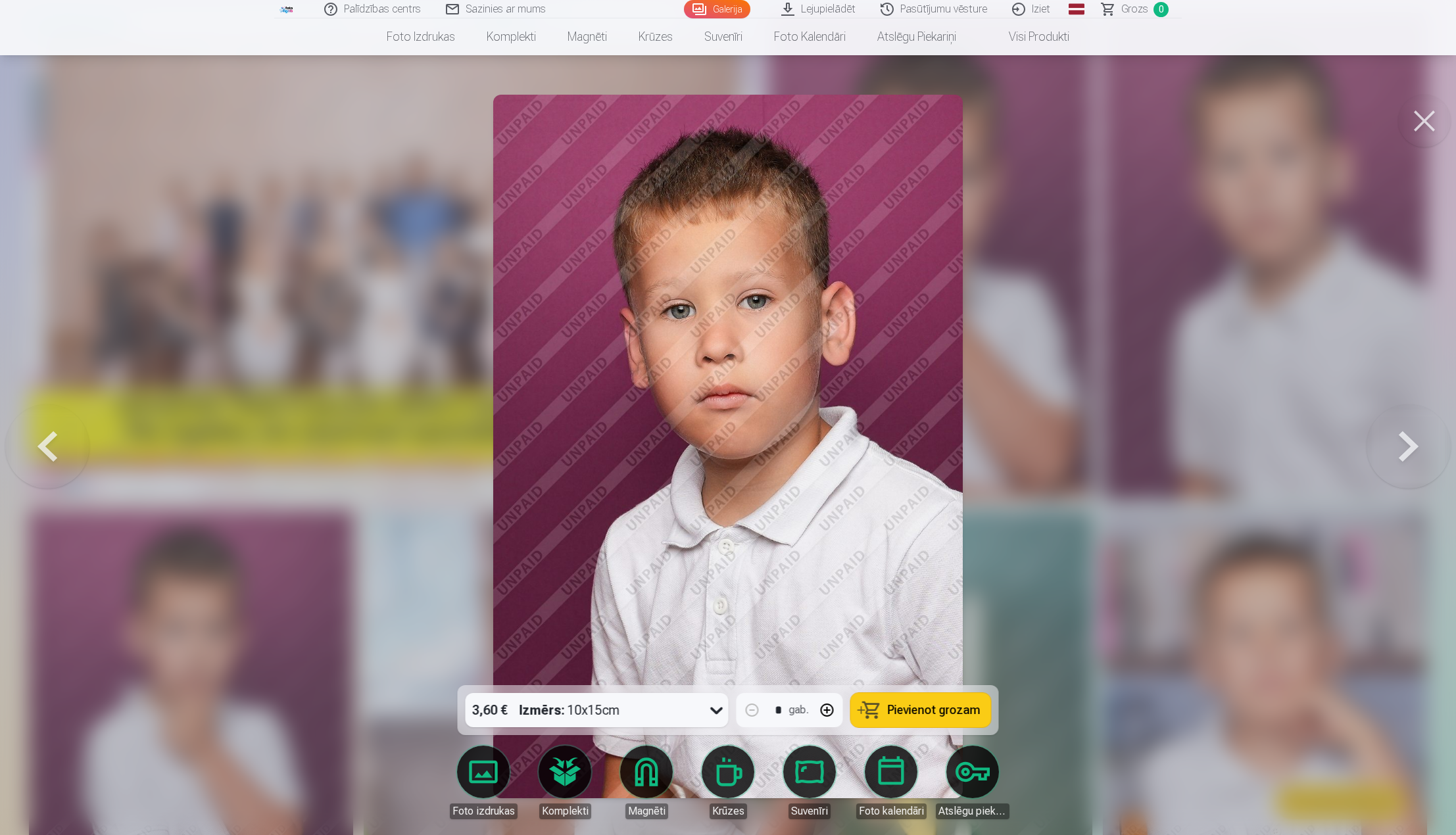
click at [1440, 123] on button at bounding box center [1425, 121] width 53 height 53
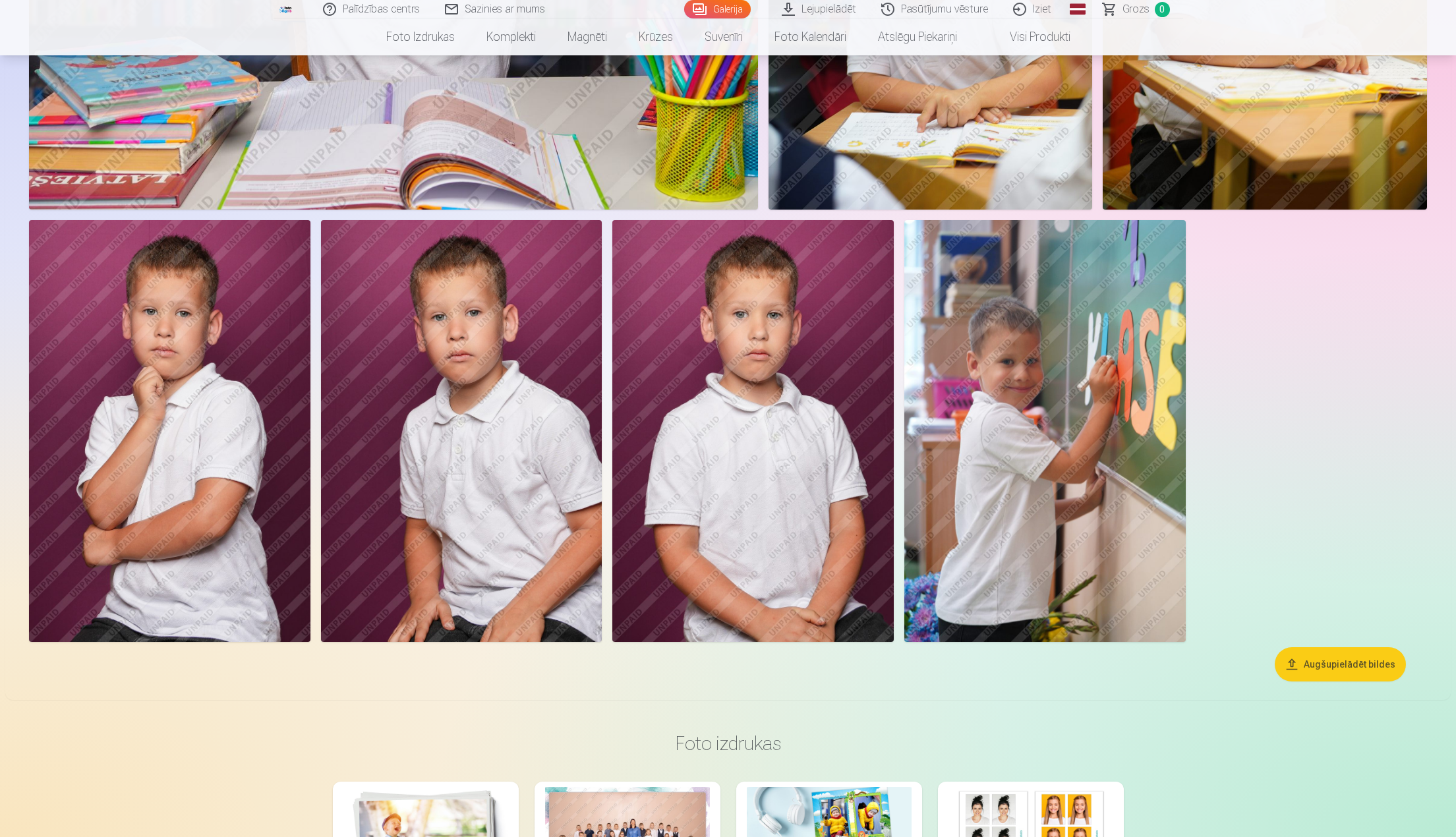
scroll to position [4019, 0]
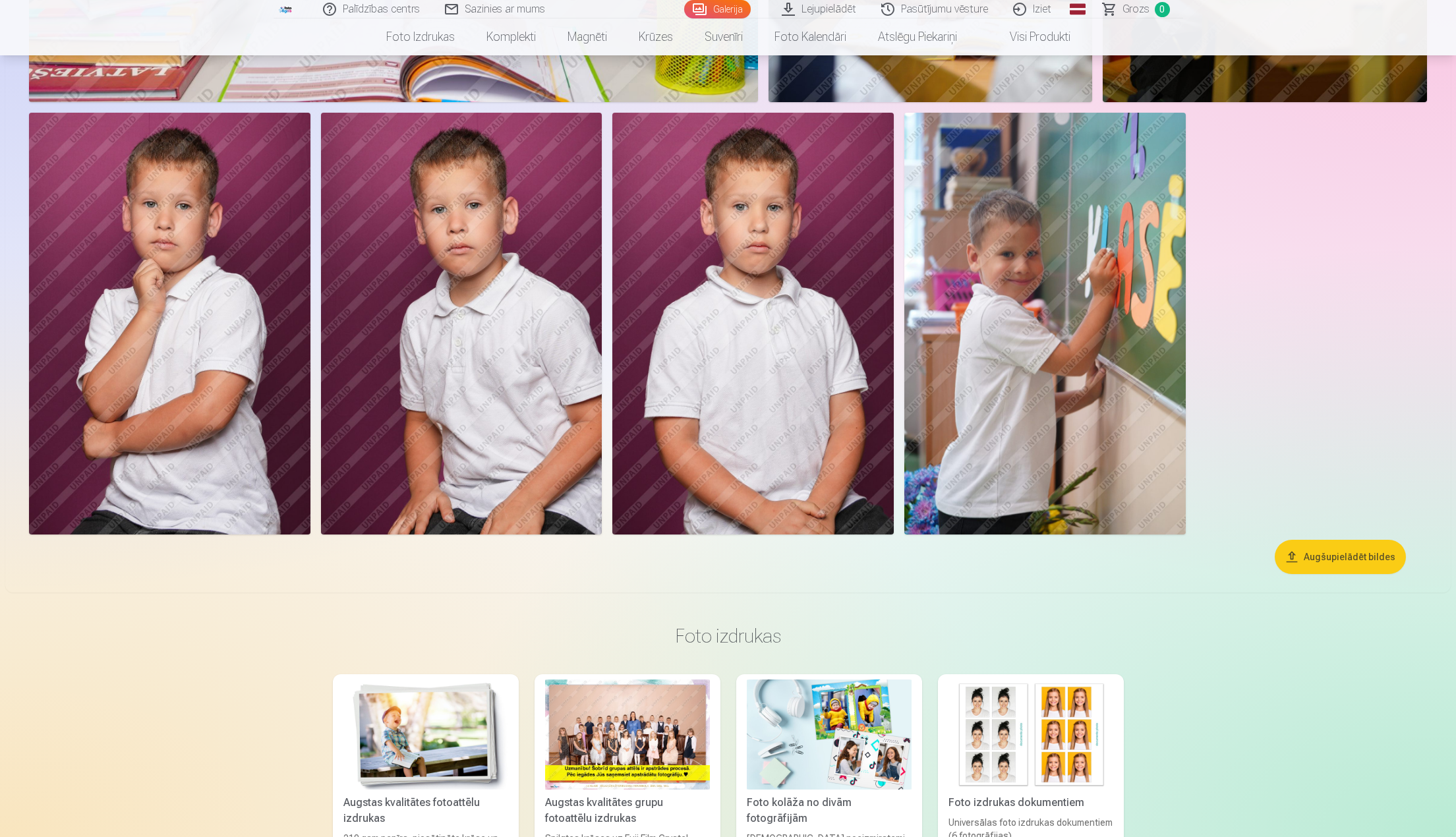
click at [742, 387] on img at bounding box center [753, 324] width 282 height 422
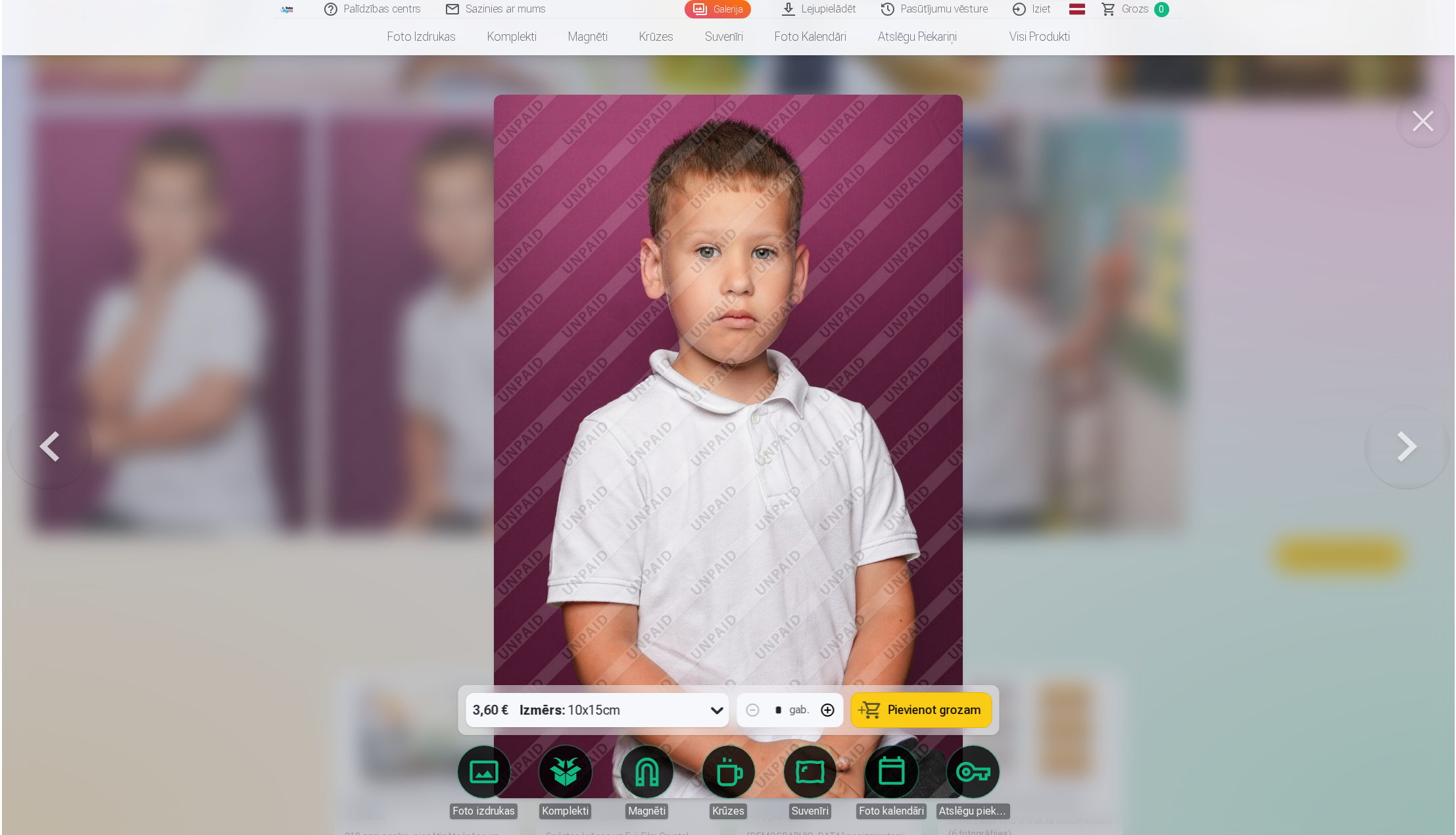
scroll to position [4017, 0]
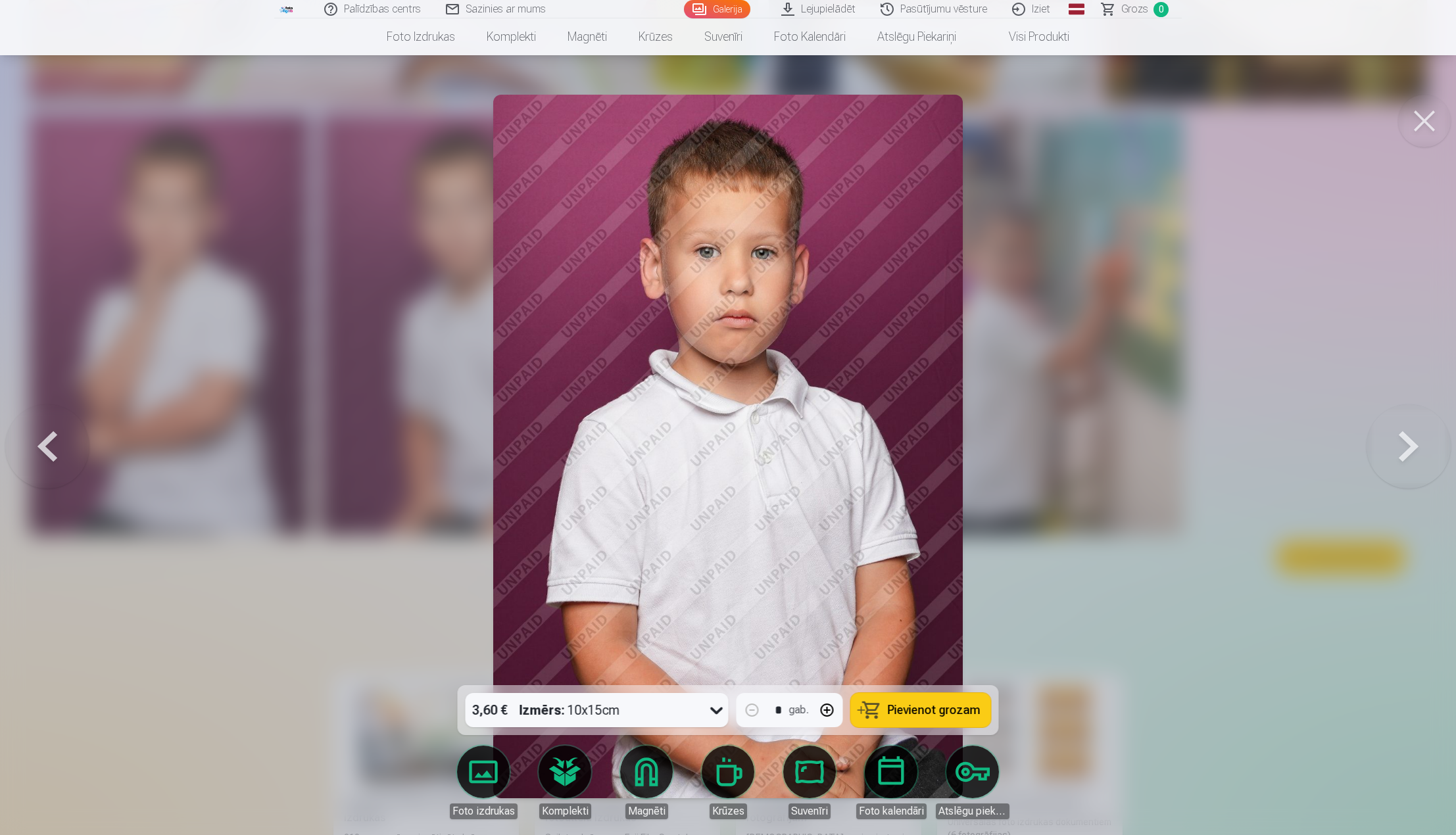
click at [1424, 90] on div at bounding box center [728, 417] width 1456 height 835
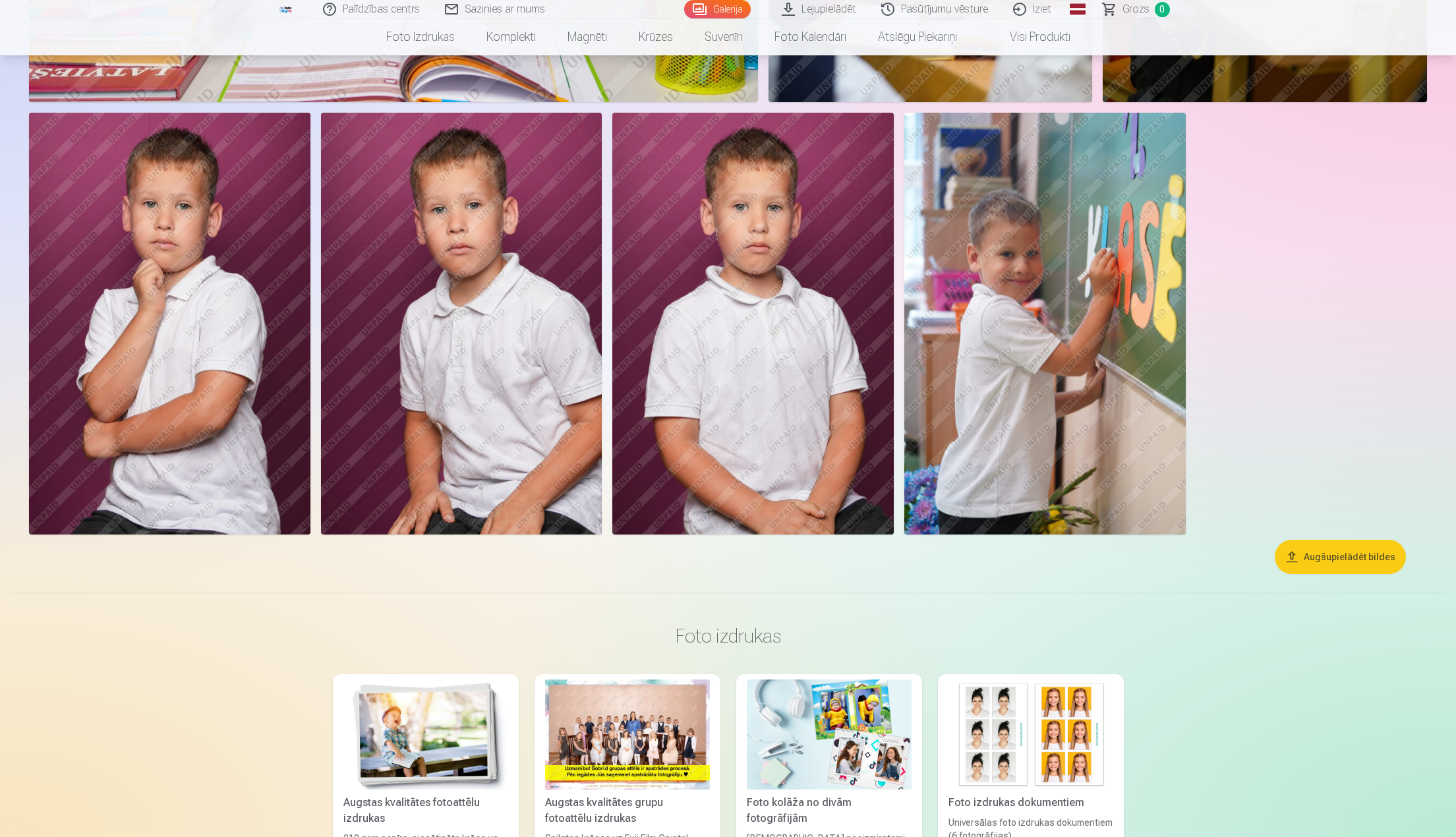
click at [557, 437] on img at bounding box center [461, 324] width 282 height 422
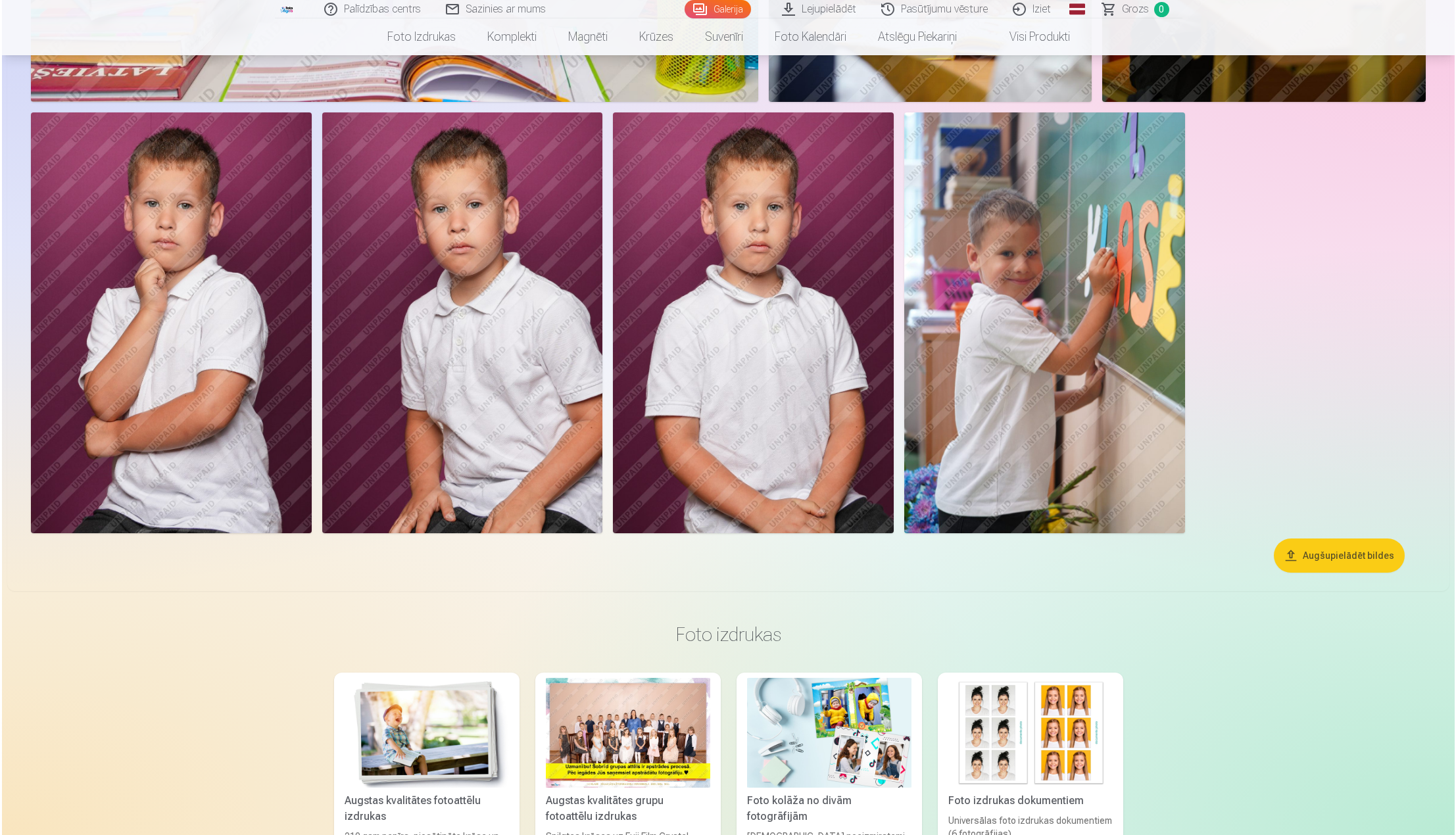
scroll to position [4017, 0]
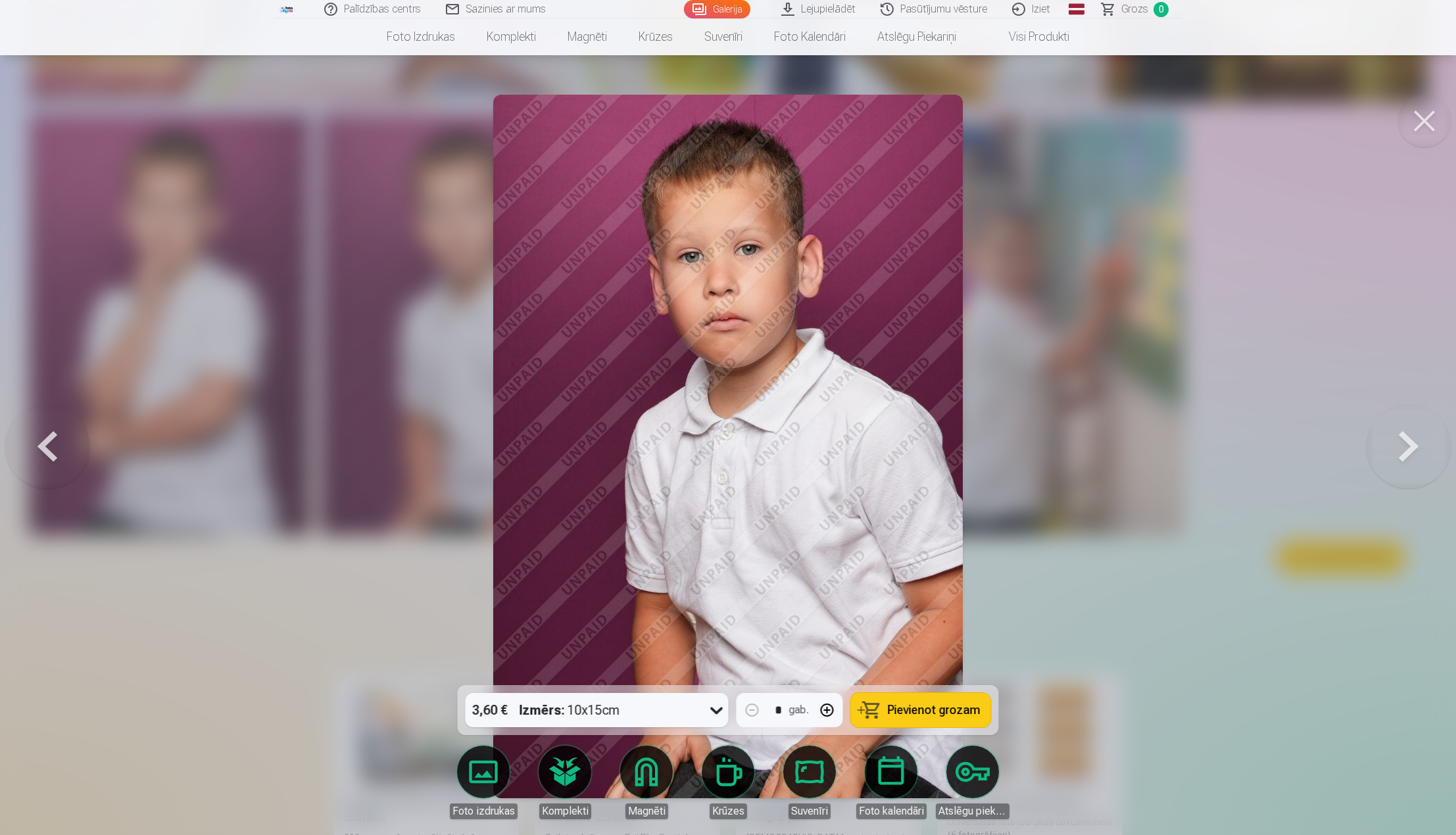
drag, startPoint x: 1421, startPoint y: 121, endPoint x: 1366, endPoint y: 157, distance: 65.7
click at [1421, 121] on button at bounding box center [1425, 121] width 53 height 53
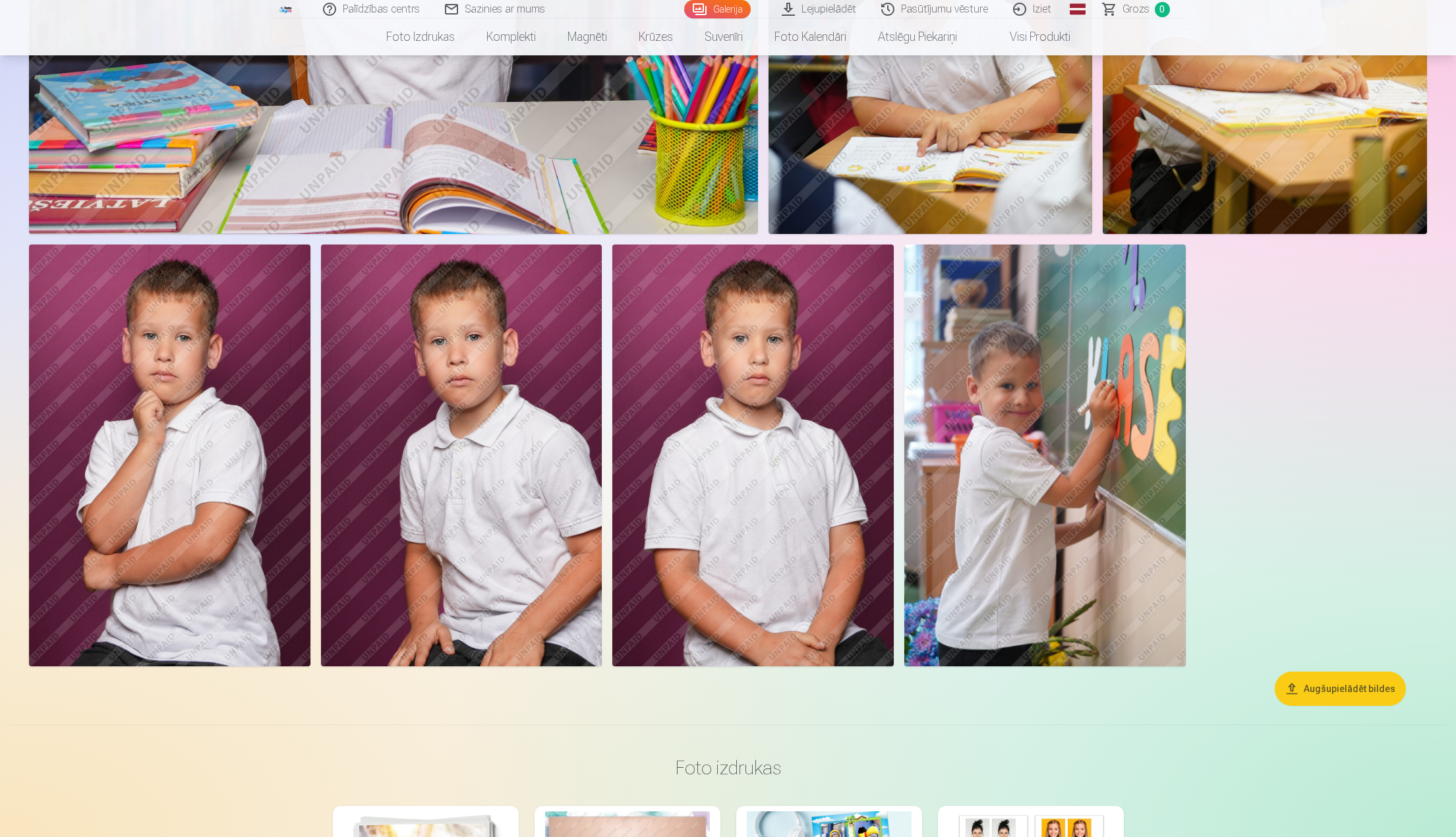
click at [1034, 500] on img at bounding box center [1045, 455] width 282 height 422
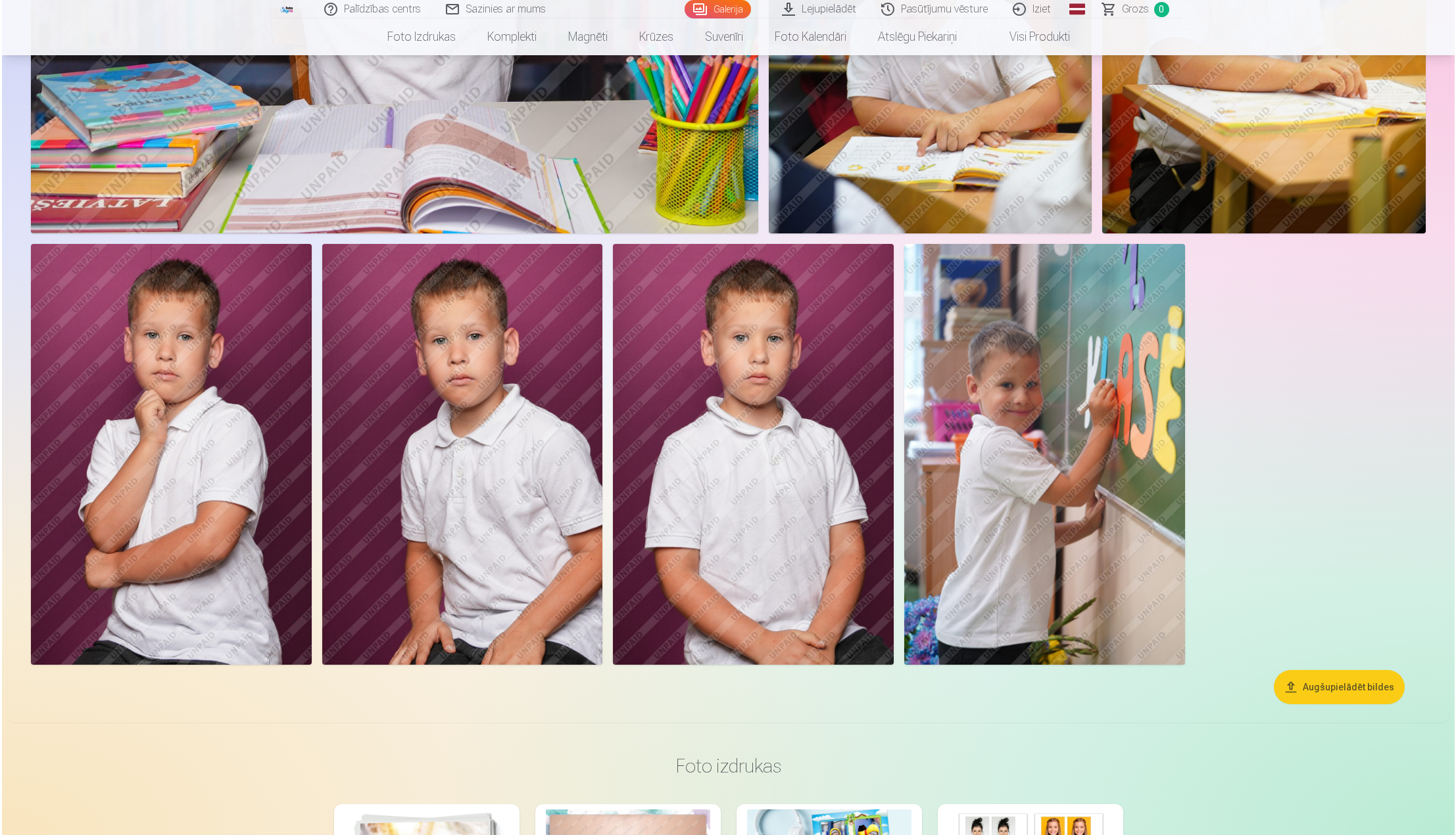
scroll to position [3886, 0]
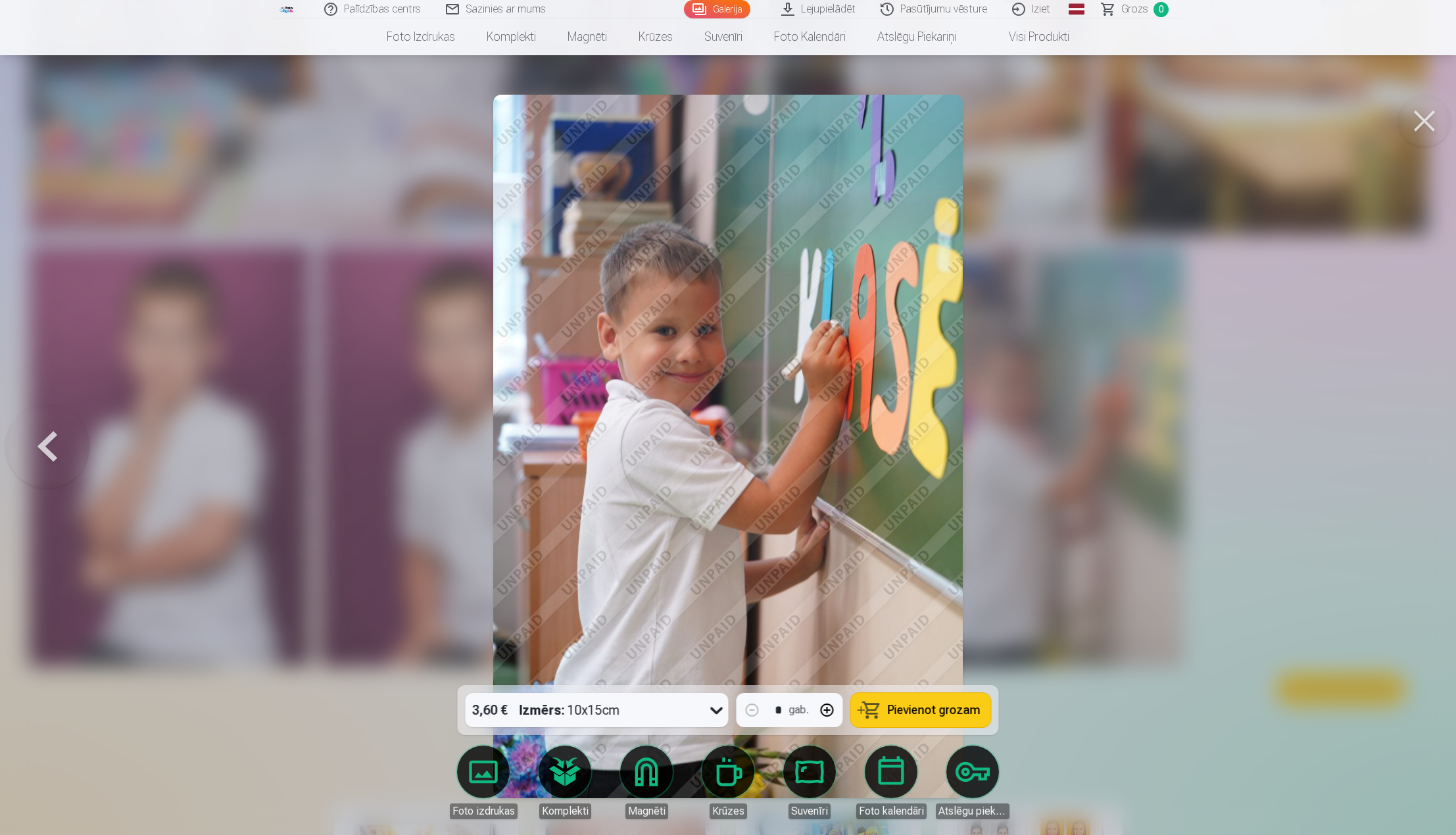
click at [1427, 116] on button at bounding box center [1425, 121] width 53 height 53
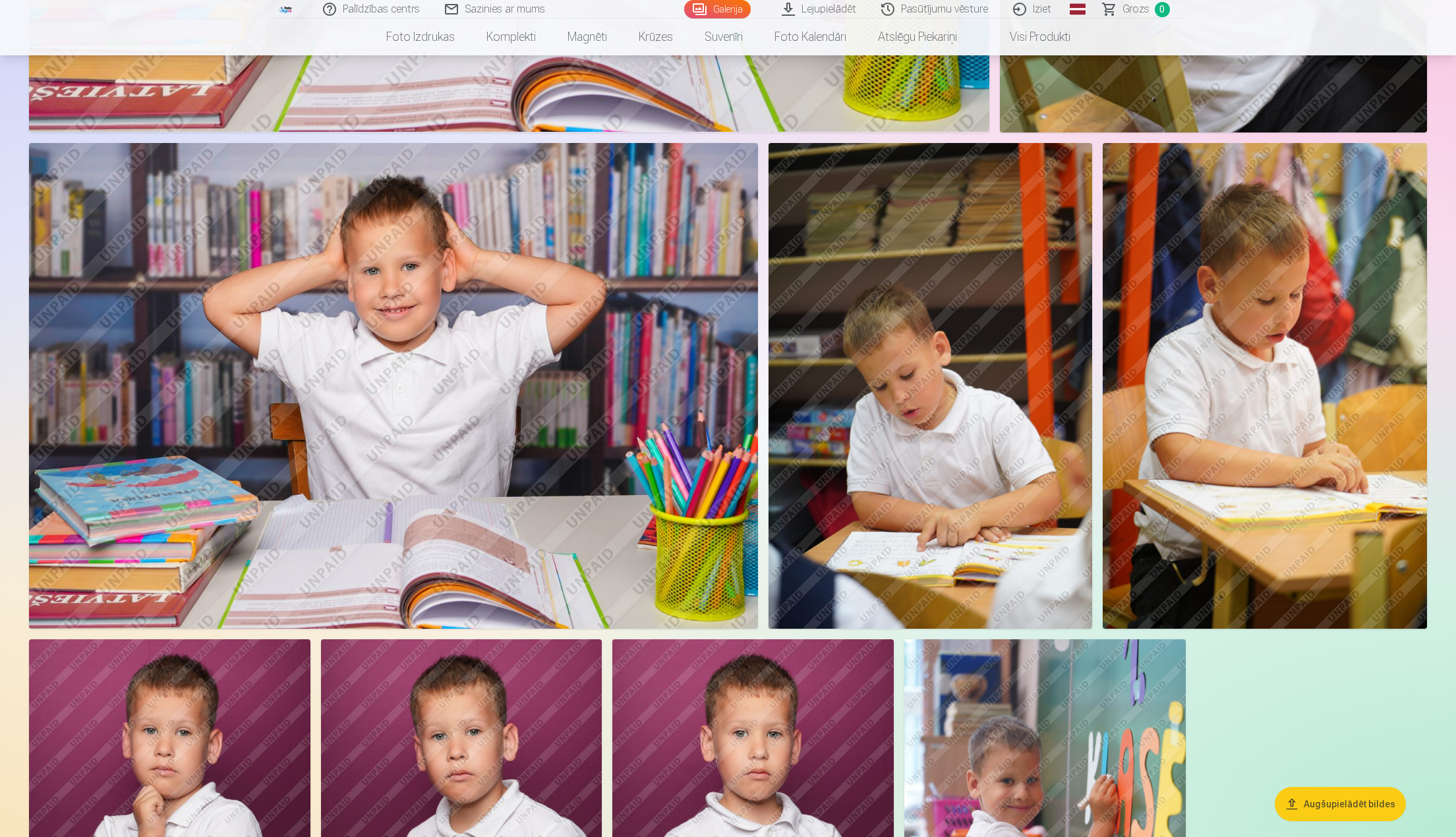
scroll to position [3492, 0]
click at [980, 424] on img at bounding box center [931, 387] width 324 height 487
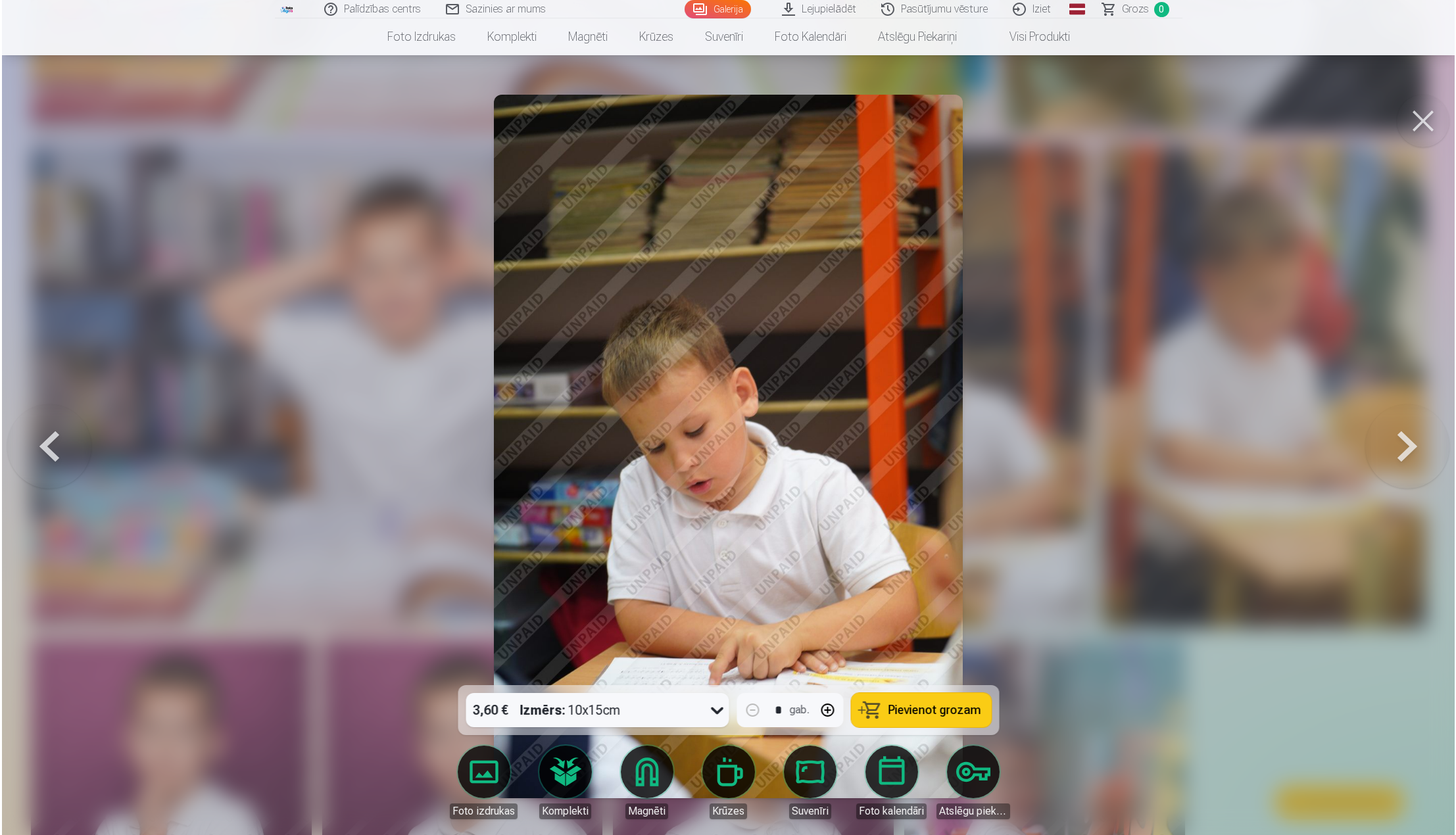
scroll to position [3491, 0]
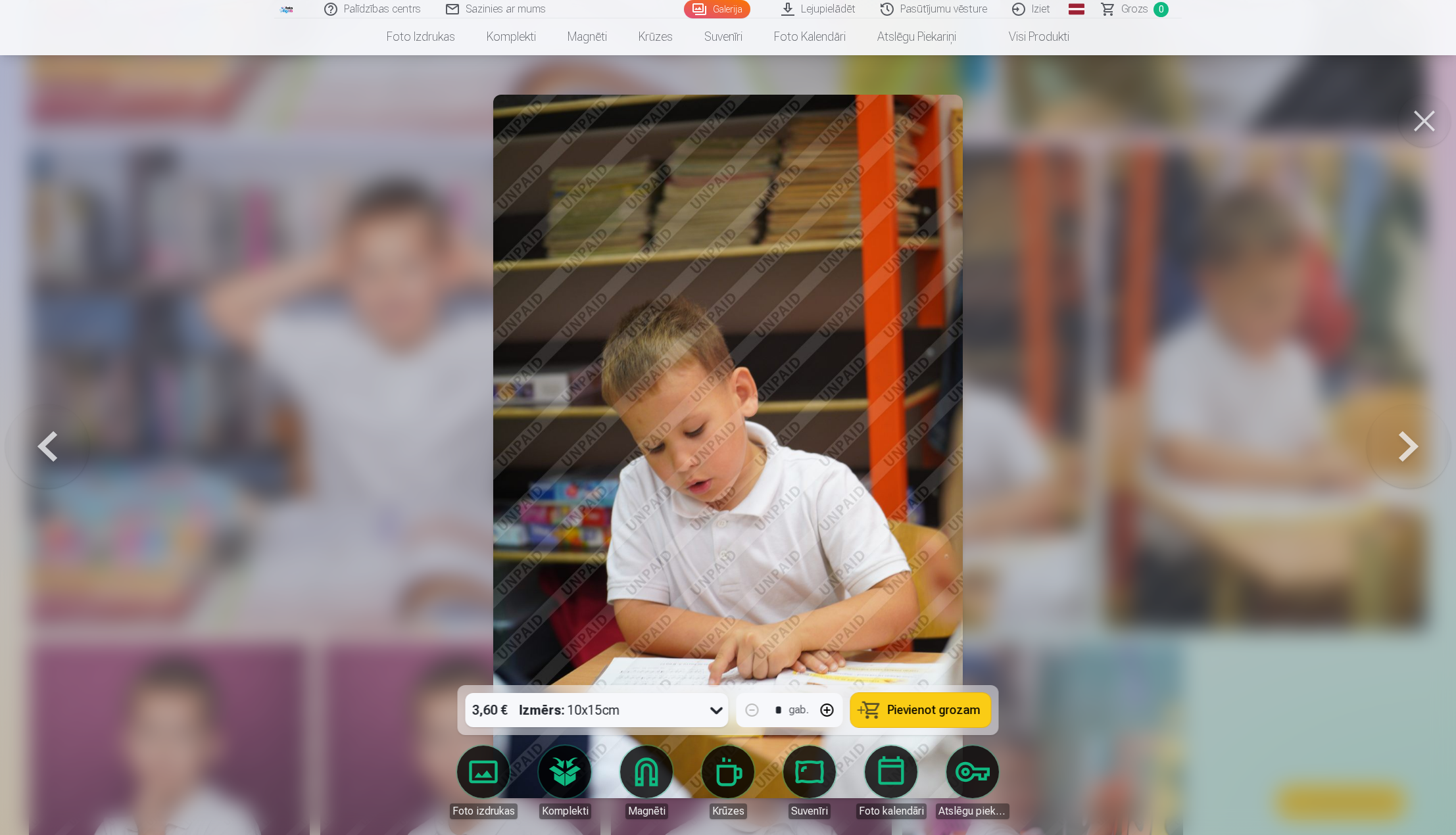
click at [1423, 123] on button at bounding box center [1425, 121] width 53 height 53
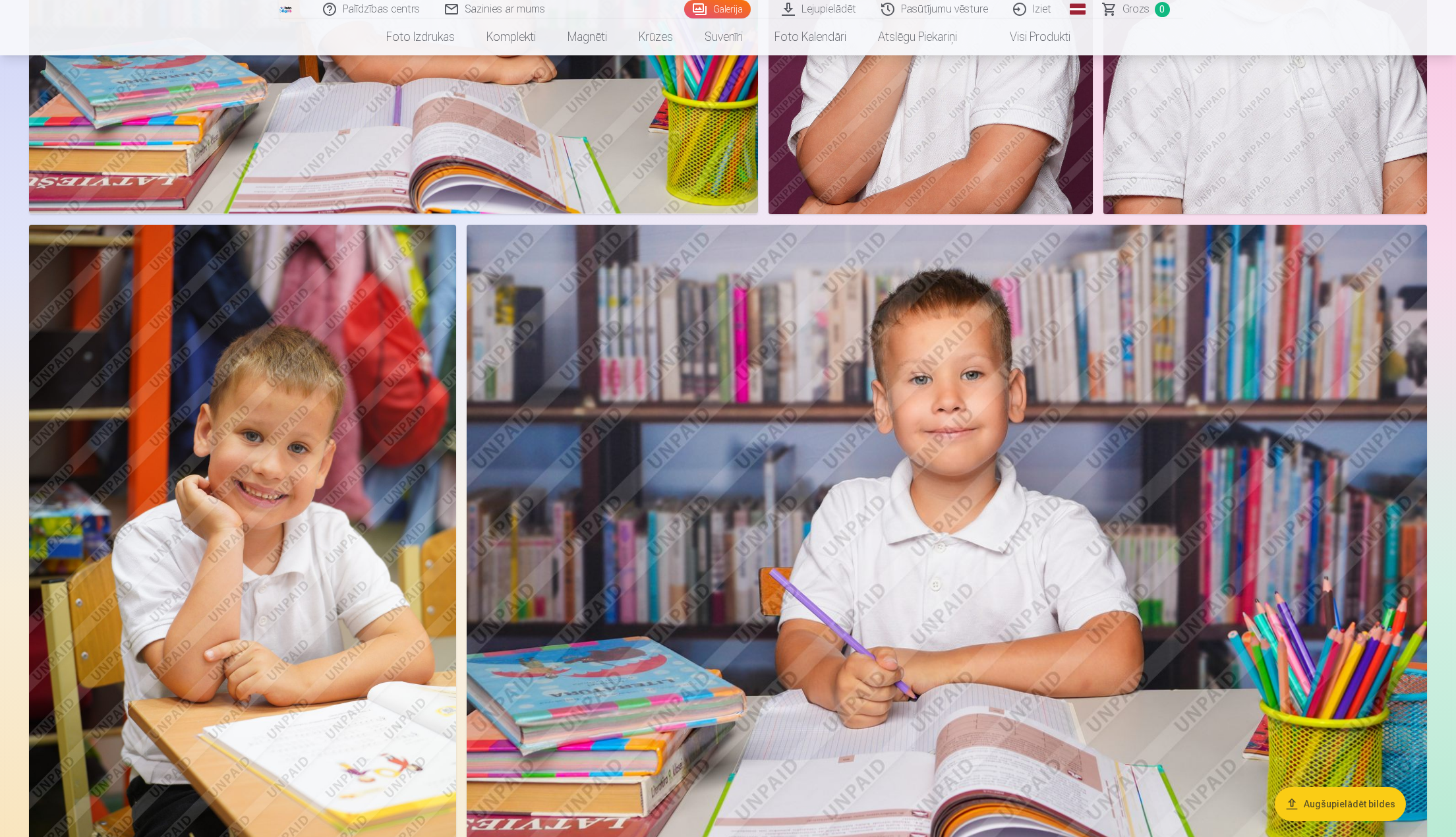
scroll to position [2109, 0]
click at [324, 468] on img at bounding box center [243, 546] width 427 height 641
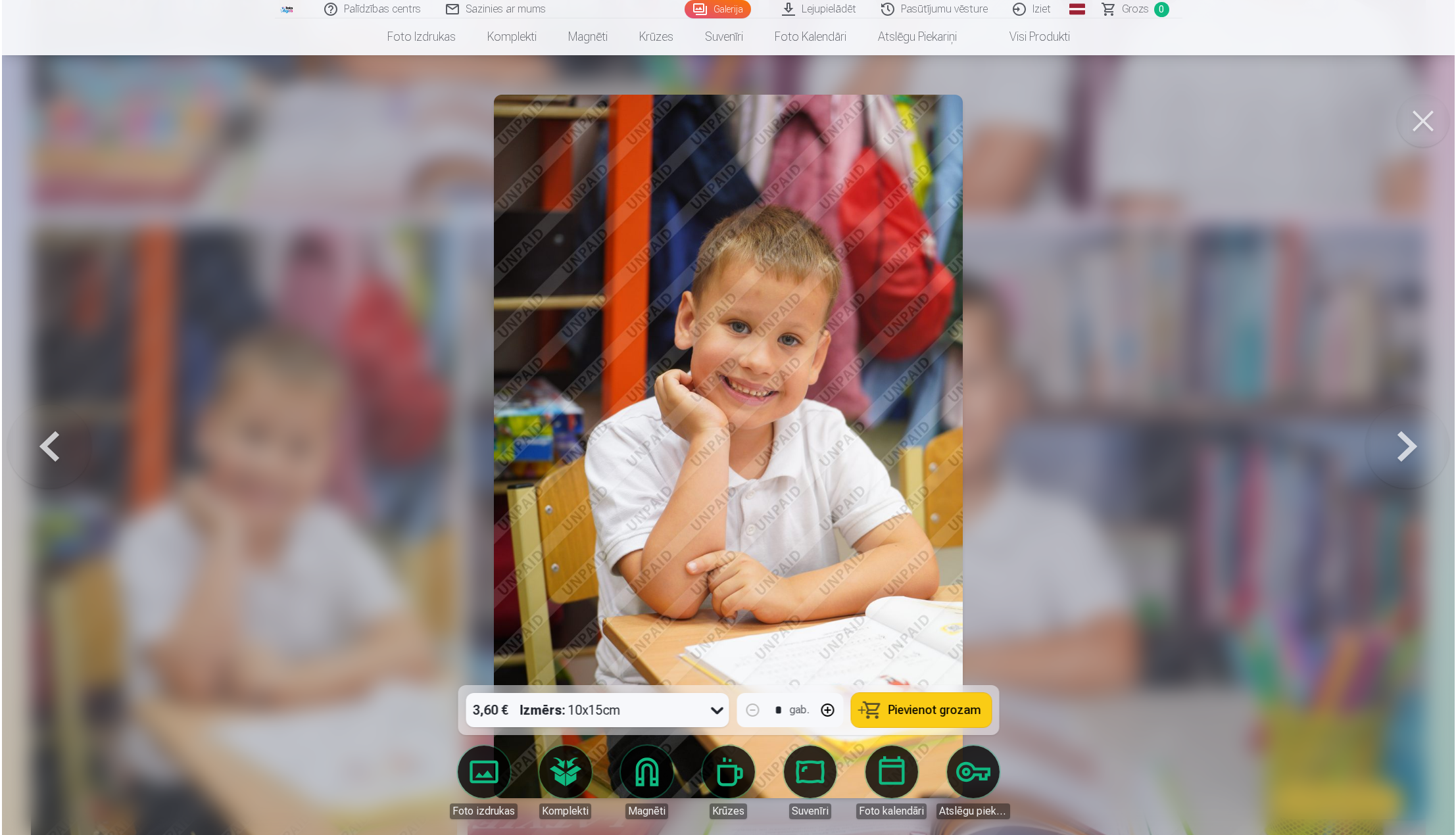
scroll to position [2108, 0]
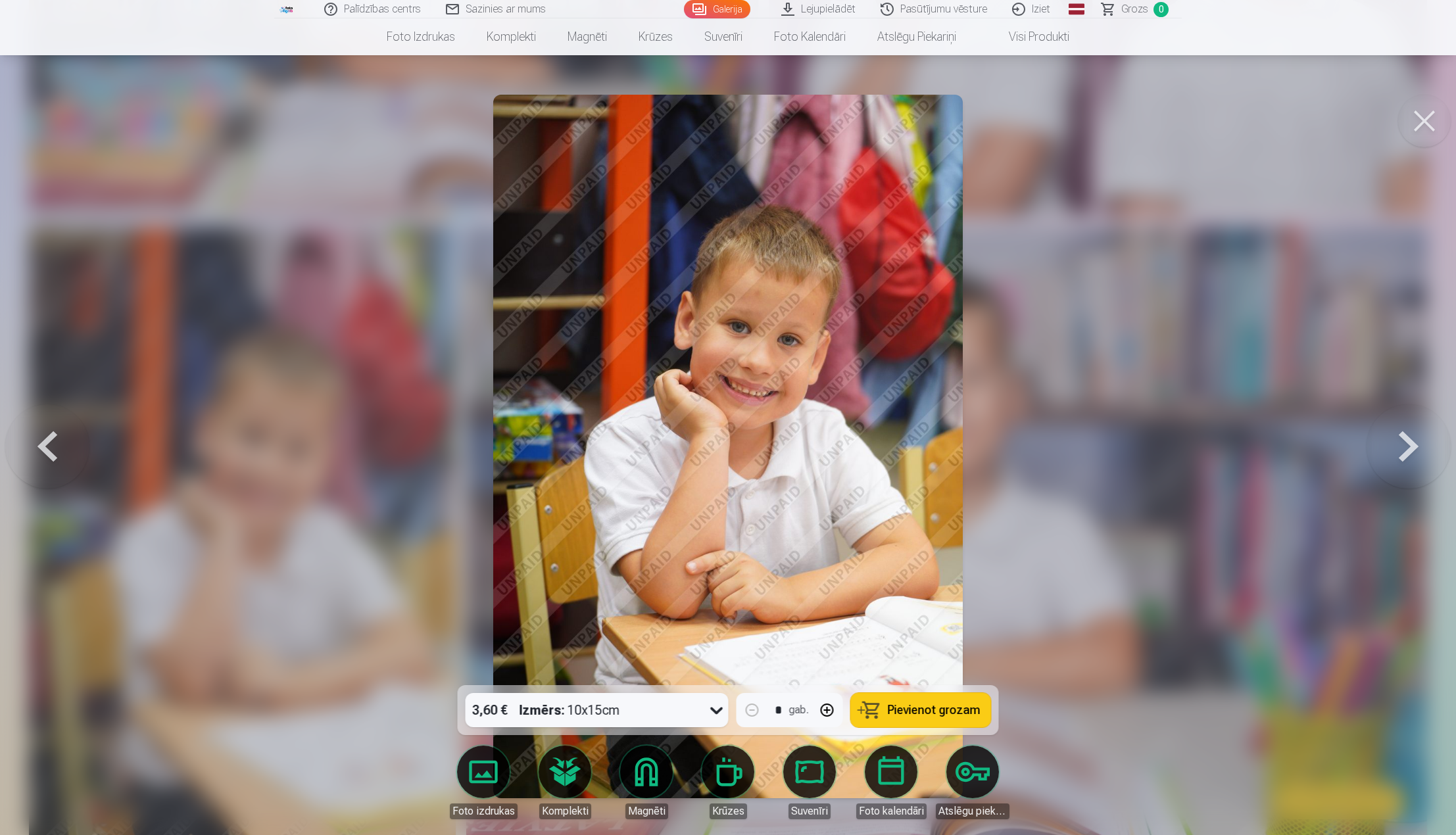
click at [1179, 407] on div at bounding box center [728, 417] width 1456 height 835
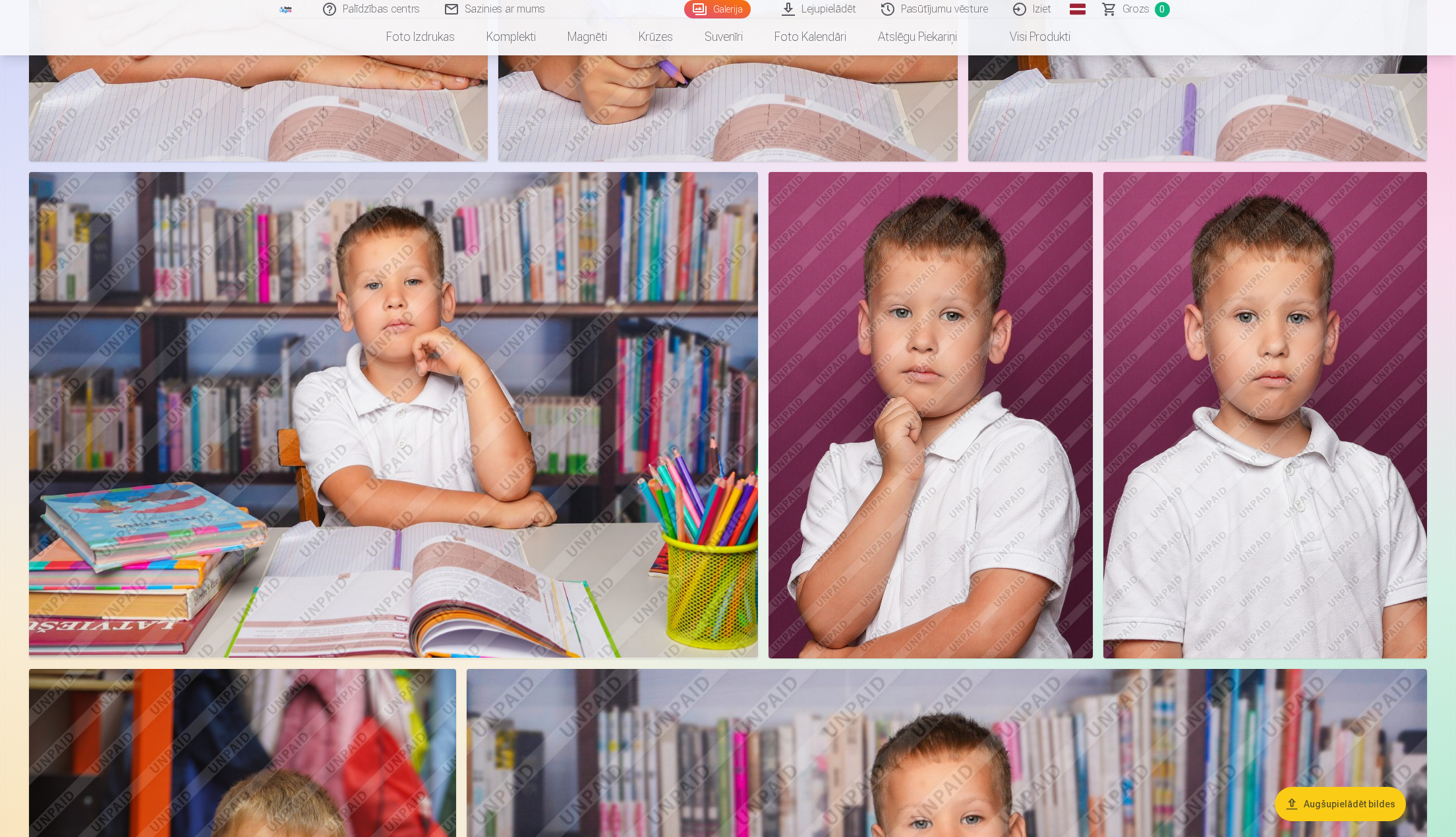
scroll to position [1648, 0]
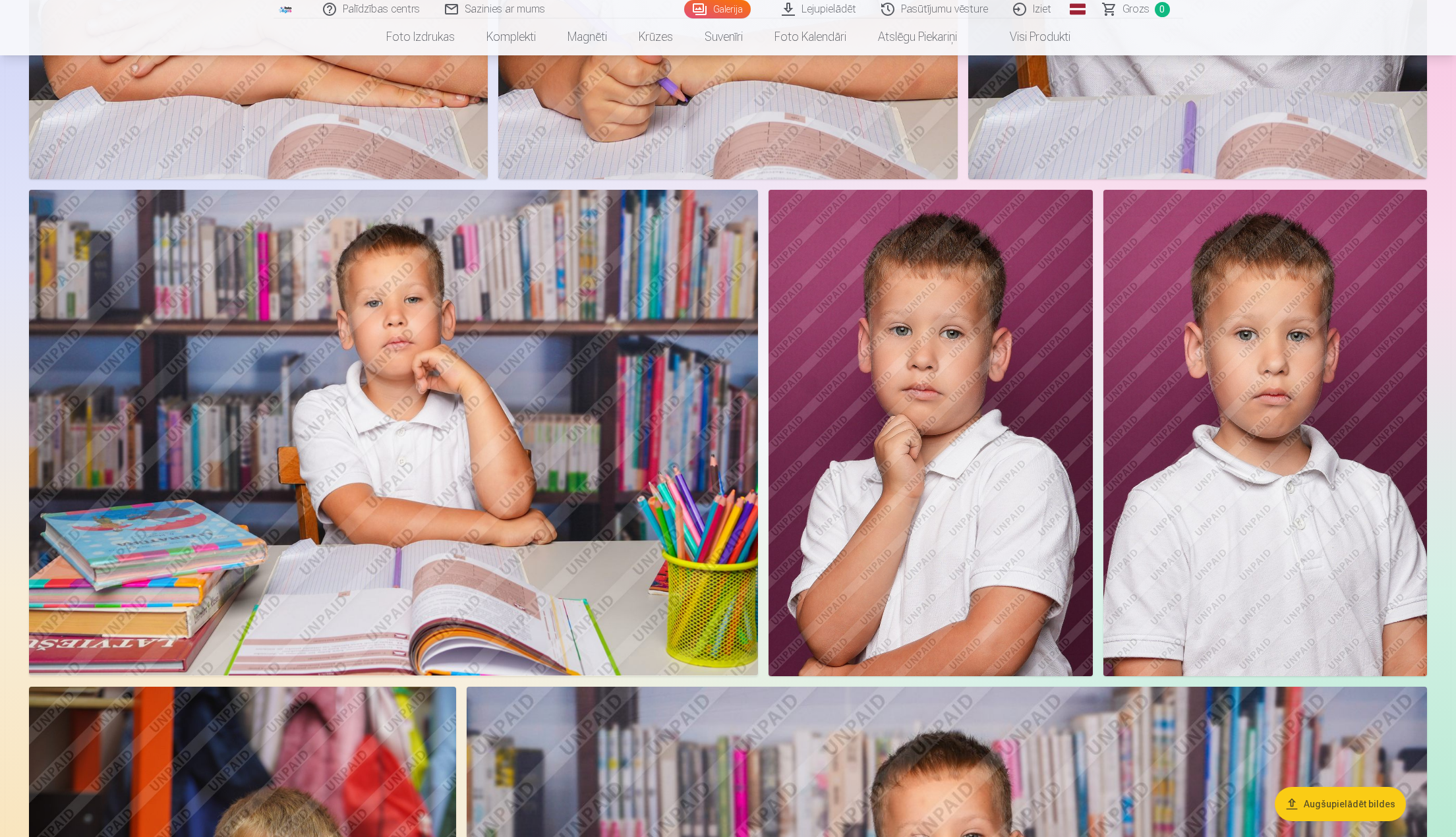
click at [1301, 369] on img at bounding box center [1266, 432] width 324 height 486
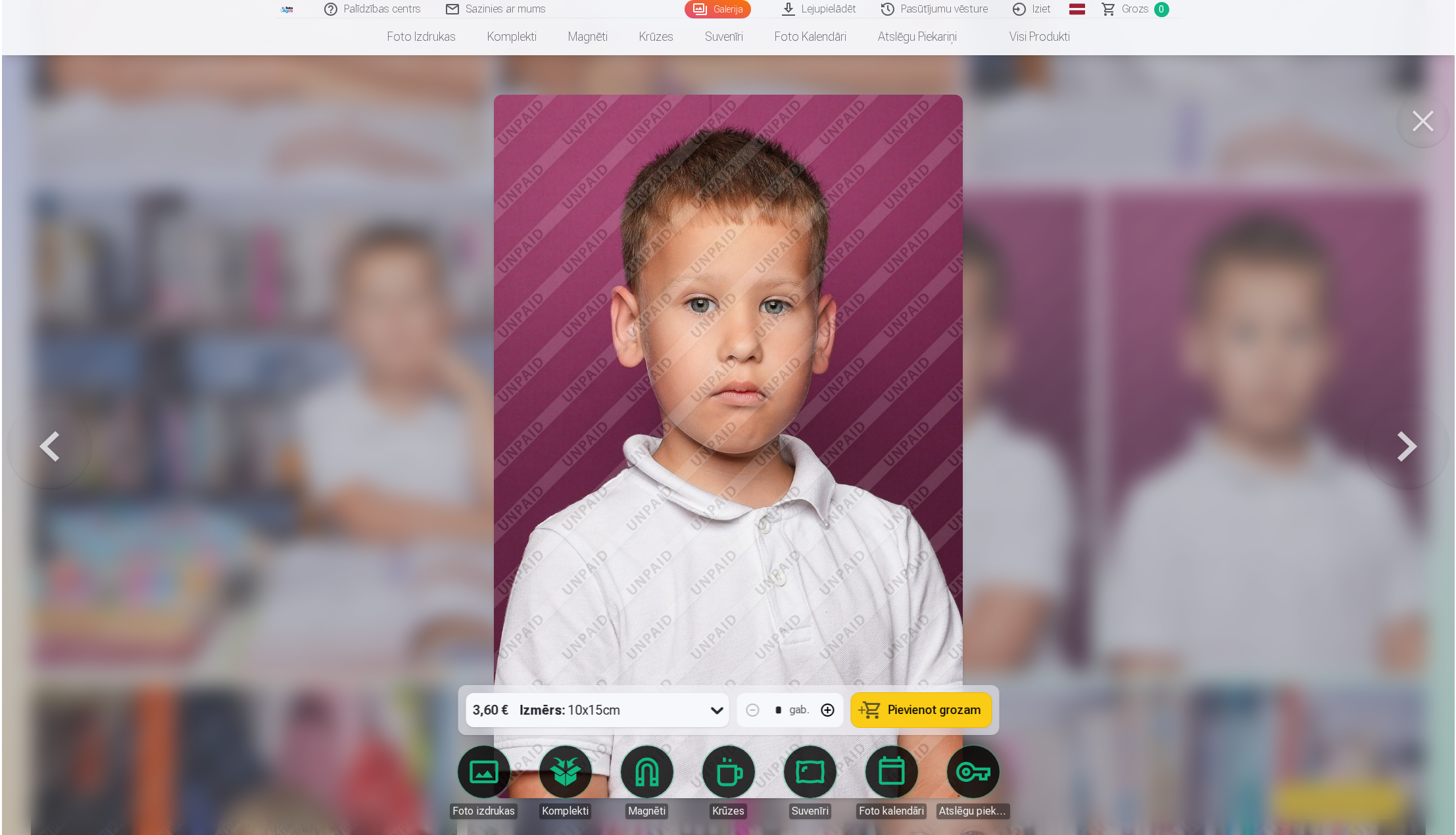
scroll to position [1646, 0]
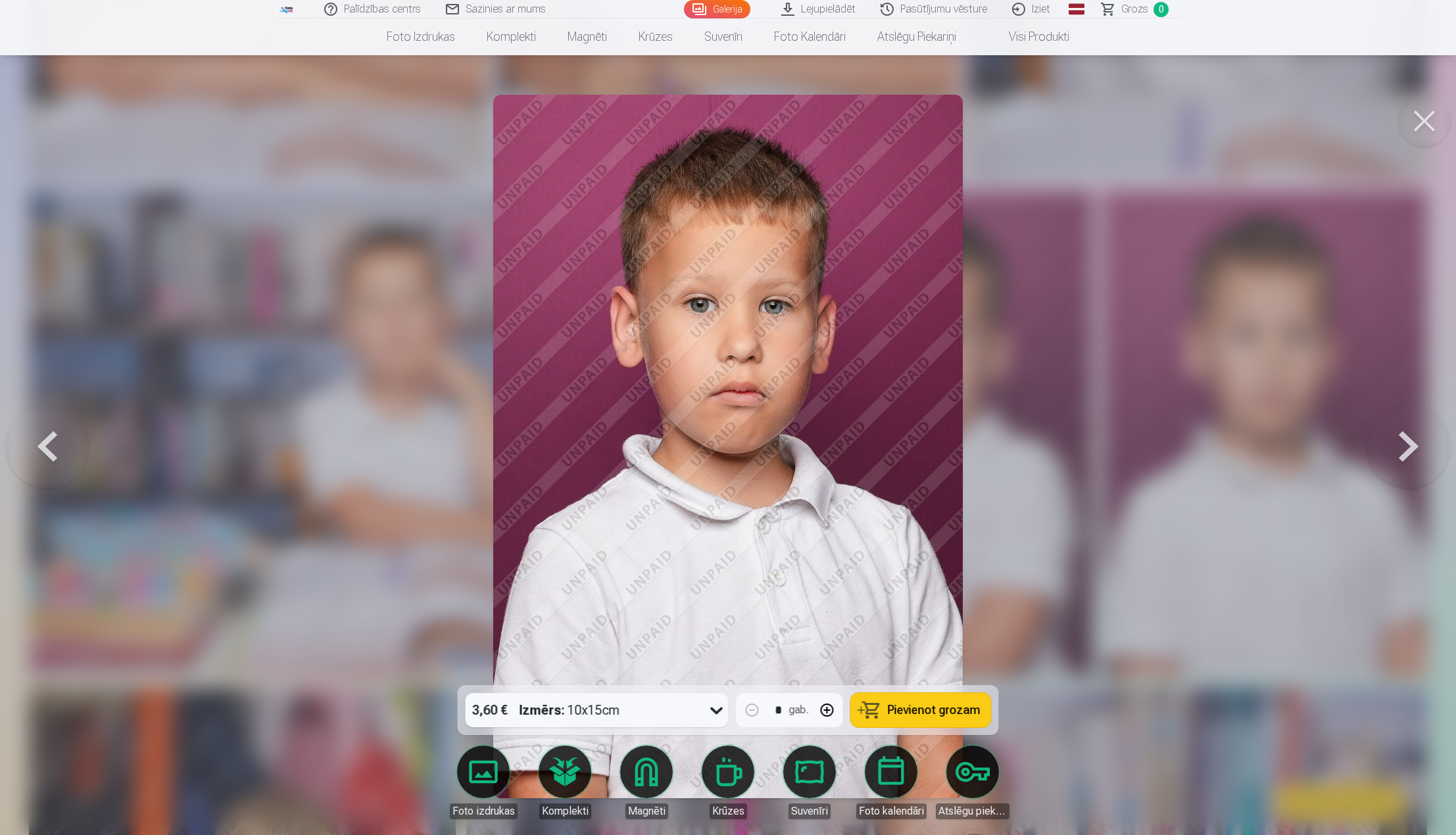
click at [1156, 475] on div at bounding box center [728, 417] width 1456 height 835
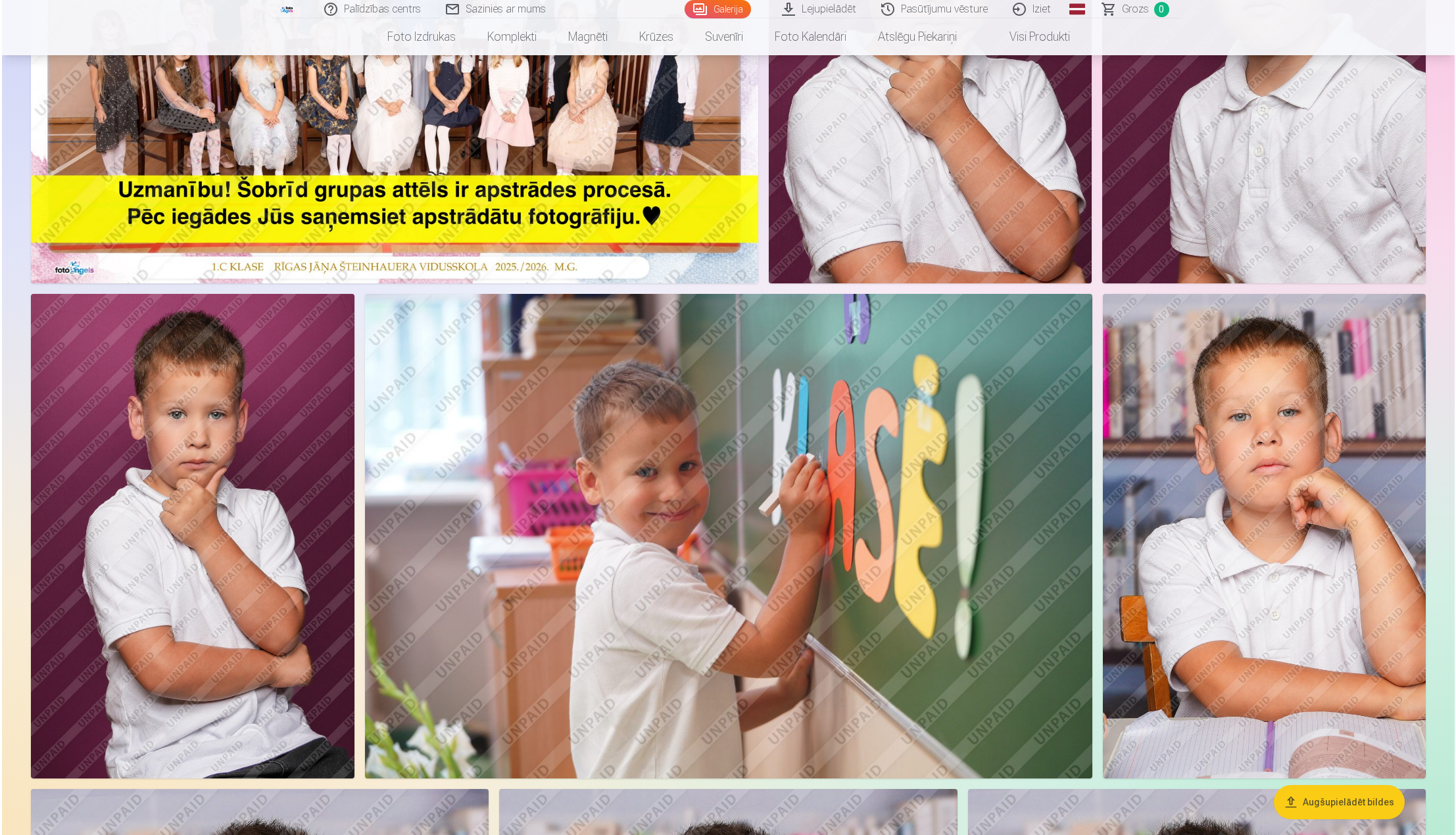
scroll to position [131, 0]
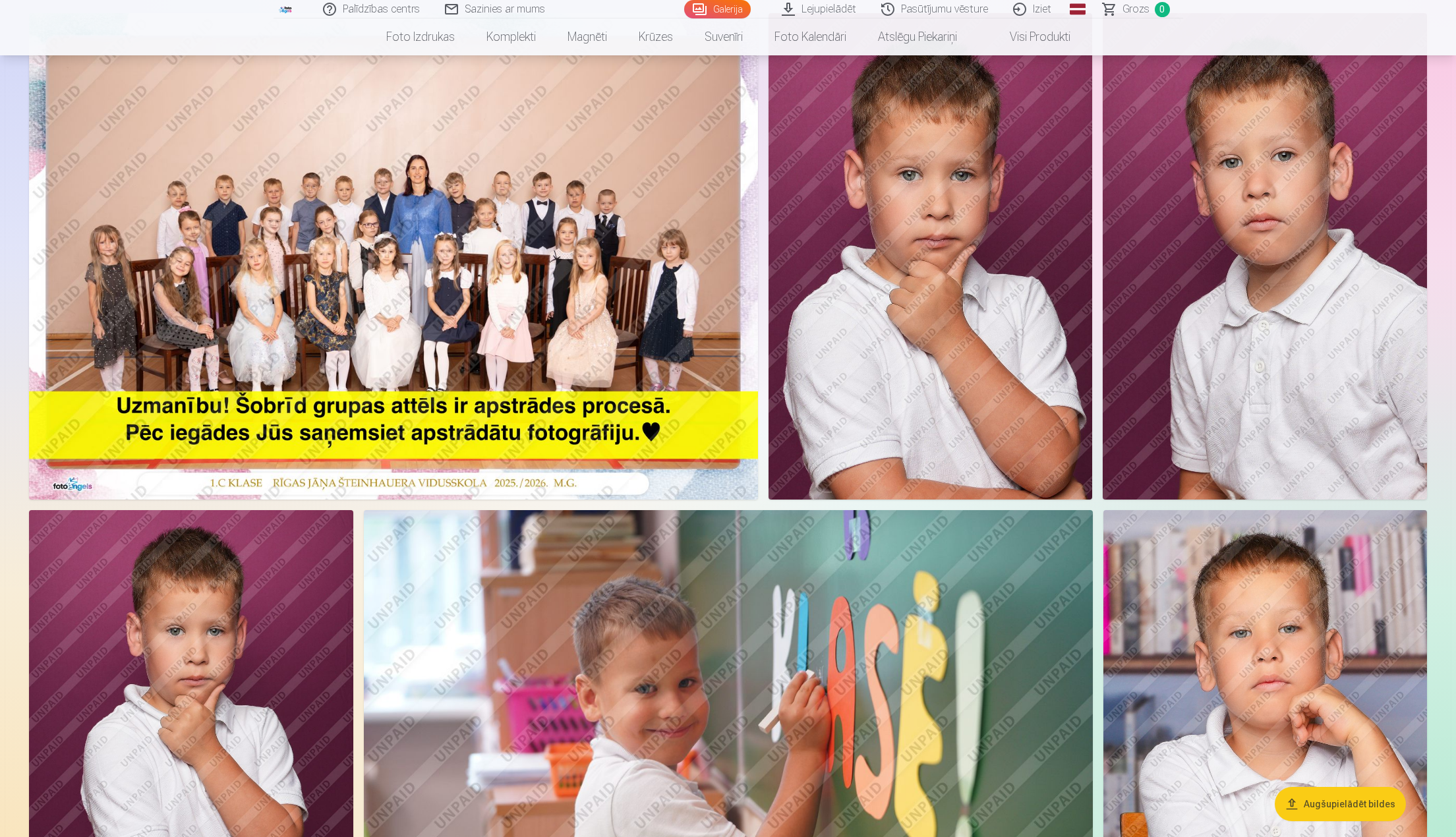
click at [594, 228] on img at bounding box center [394, 256] width 729 height 487
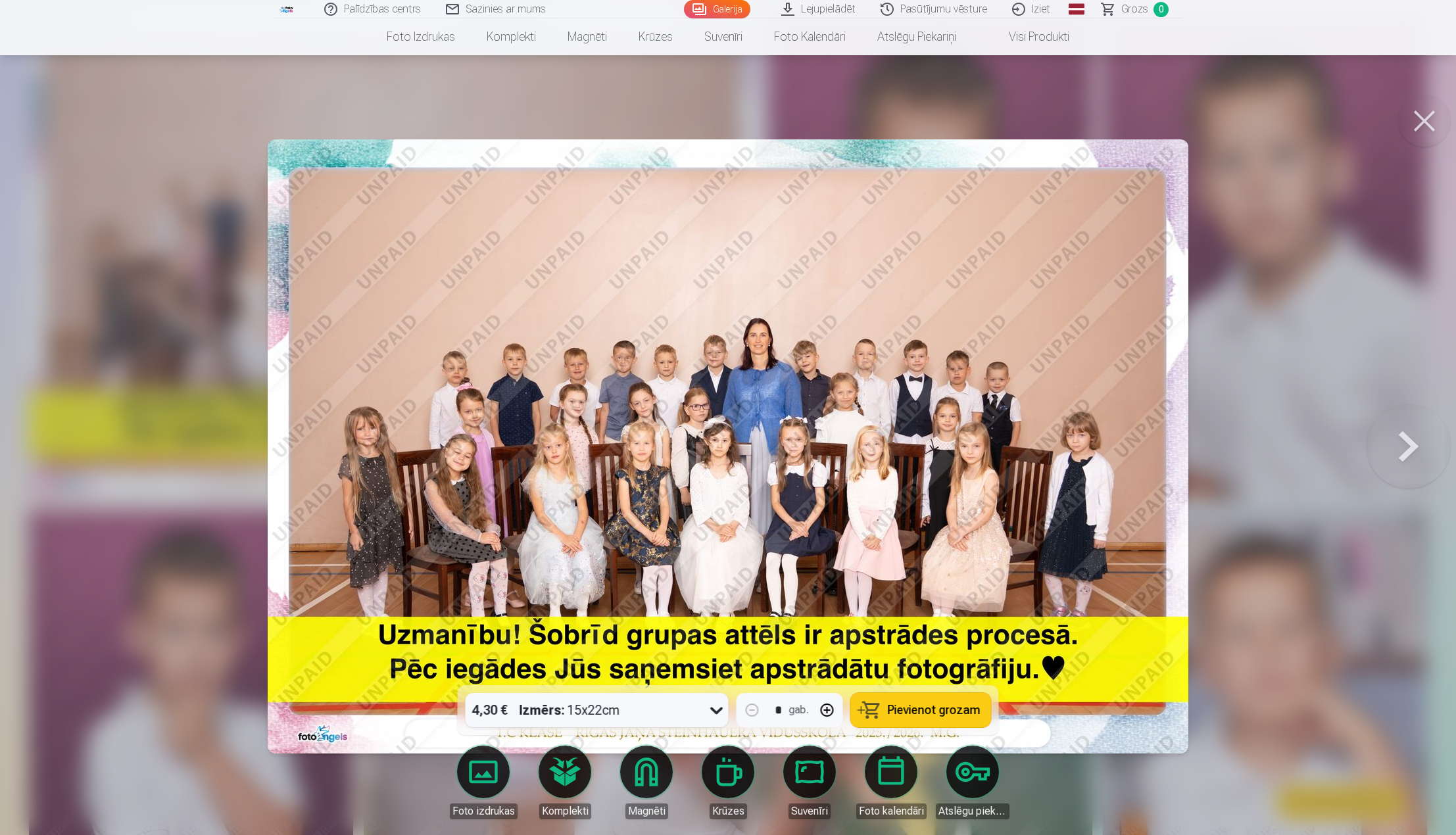
click at [902, 380] on img at bounding box center [728, 445] width 920 height 614
click at [1245, 569] on div at bounding box center [728, 417] width 1456 height 835
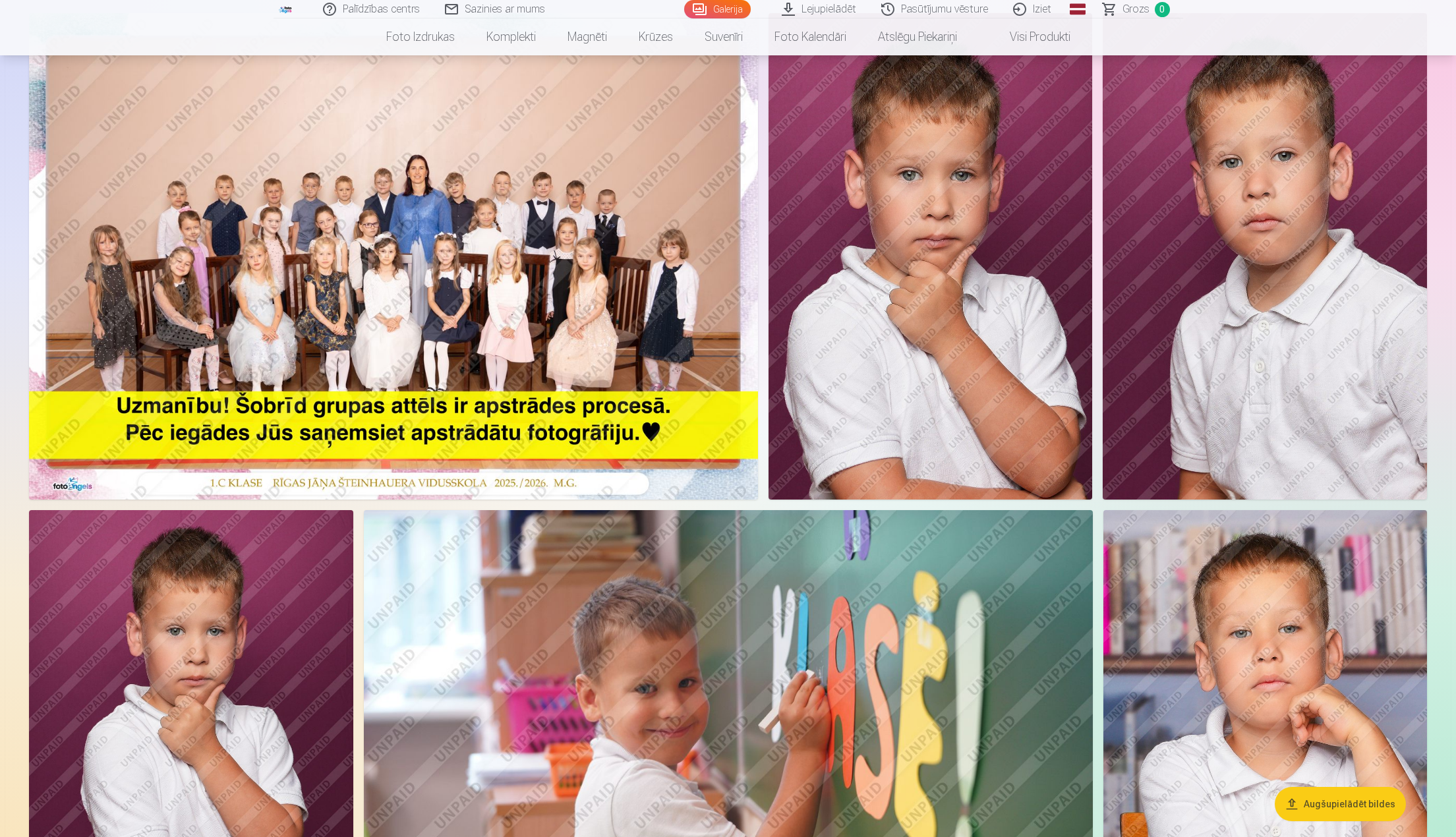
click at [458, 289] on img at bounding box center [394, 256] width 729 height 487
